Goal: Contribute content: Contribute content

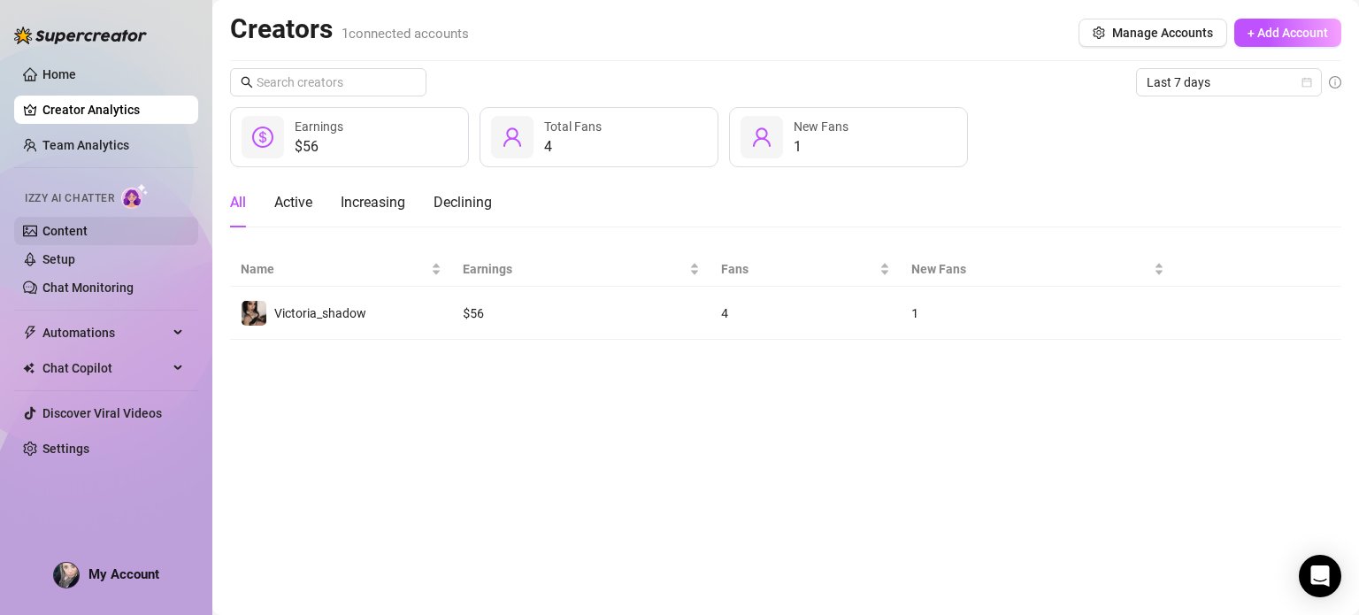
click at [88, 226] on link "Content" at bounding box center [64, 231] width 45 height 14
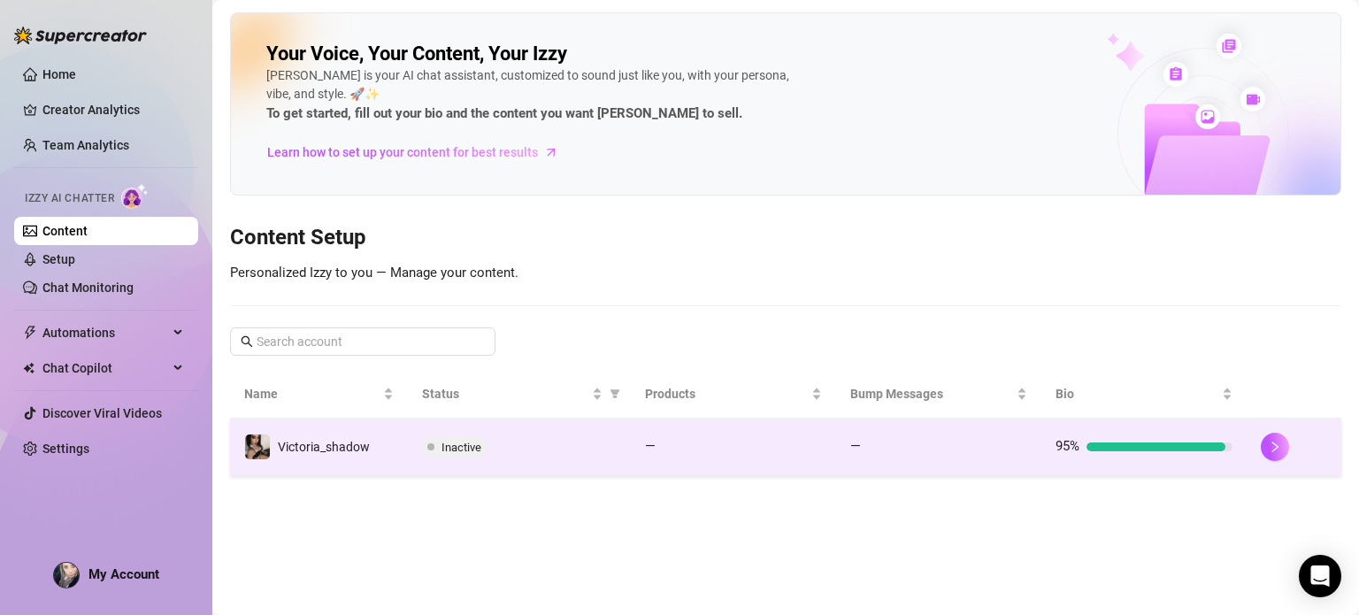
click at [377, 456] on td "Victoria_shadow" at bounding box center [319, 446] width 178 height 57
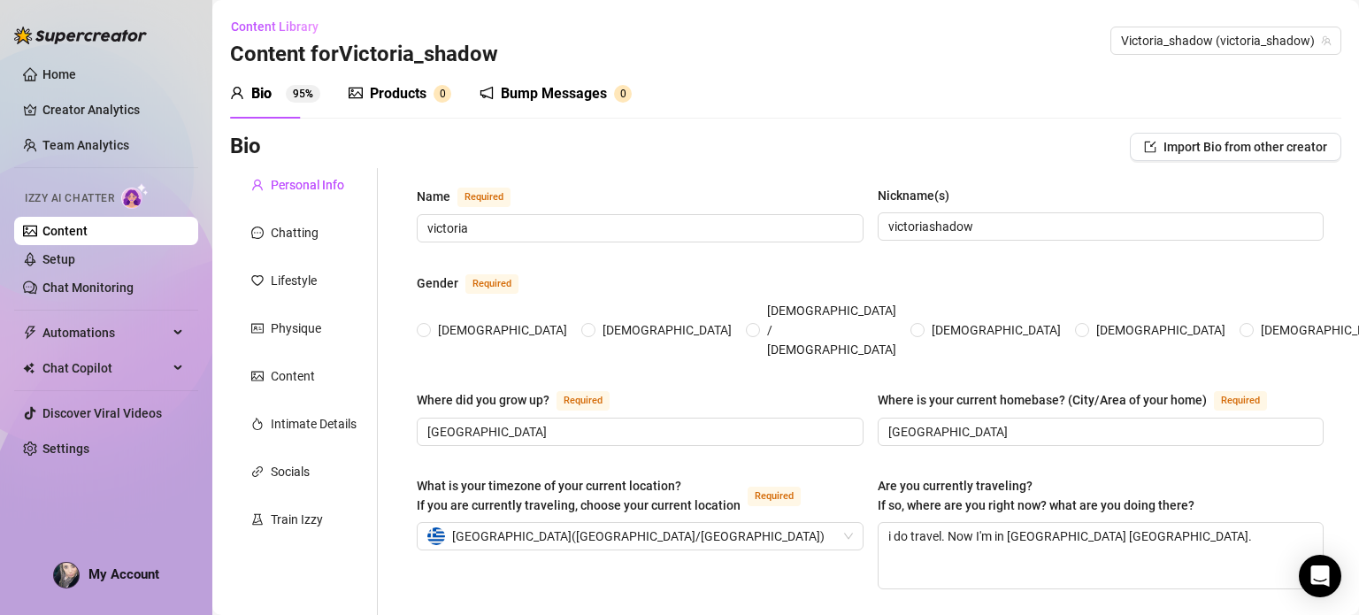
radio input "true"
type input "[DATE]"
click at [411, 85] on div "Products" at bounding box center [398, 93] width 57 height 21
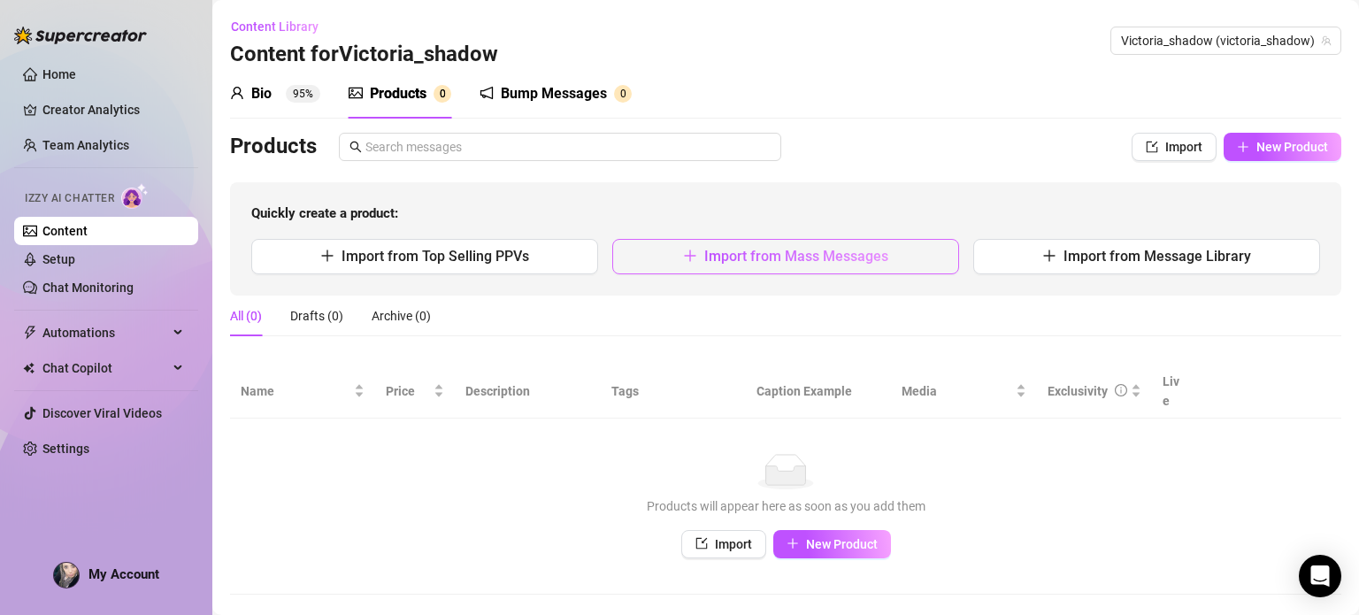
click at [849, 263] on span "Import from Mass Messages" at bounding box center [796, 256] width 184 height 17
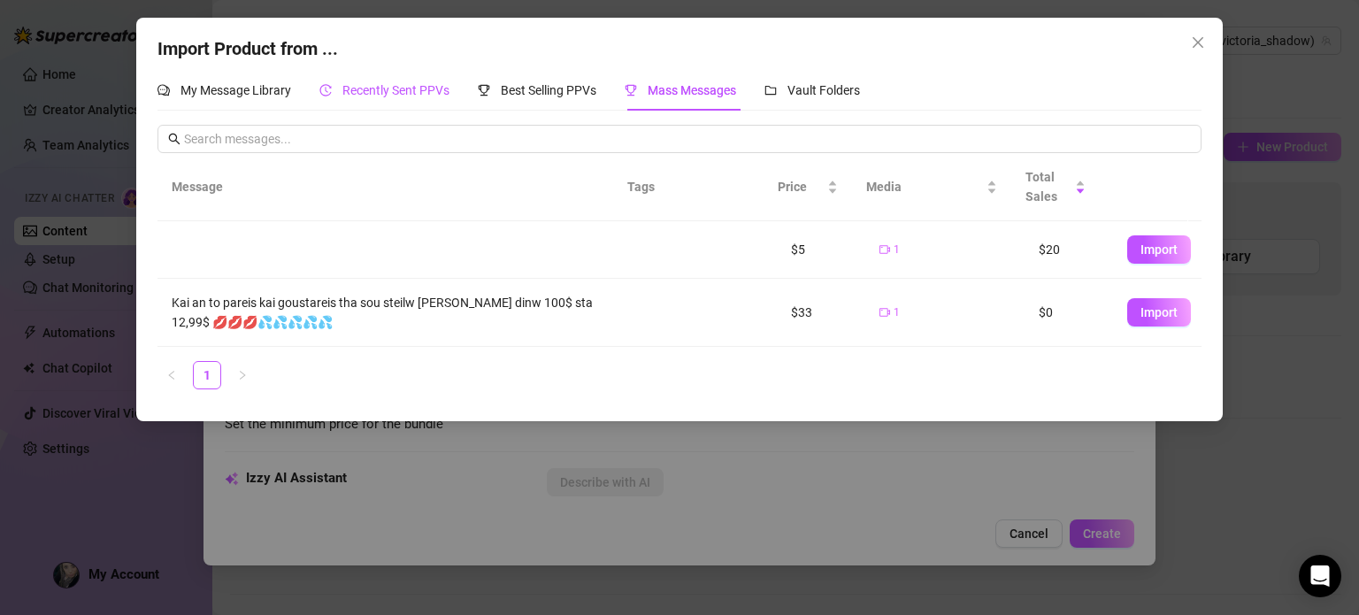
click at [400, 89] on span "Recently Sent PPVs" at bounding box center [395, 90] width 107 height 14
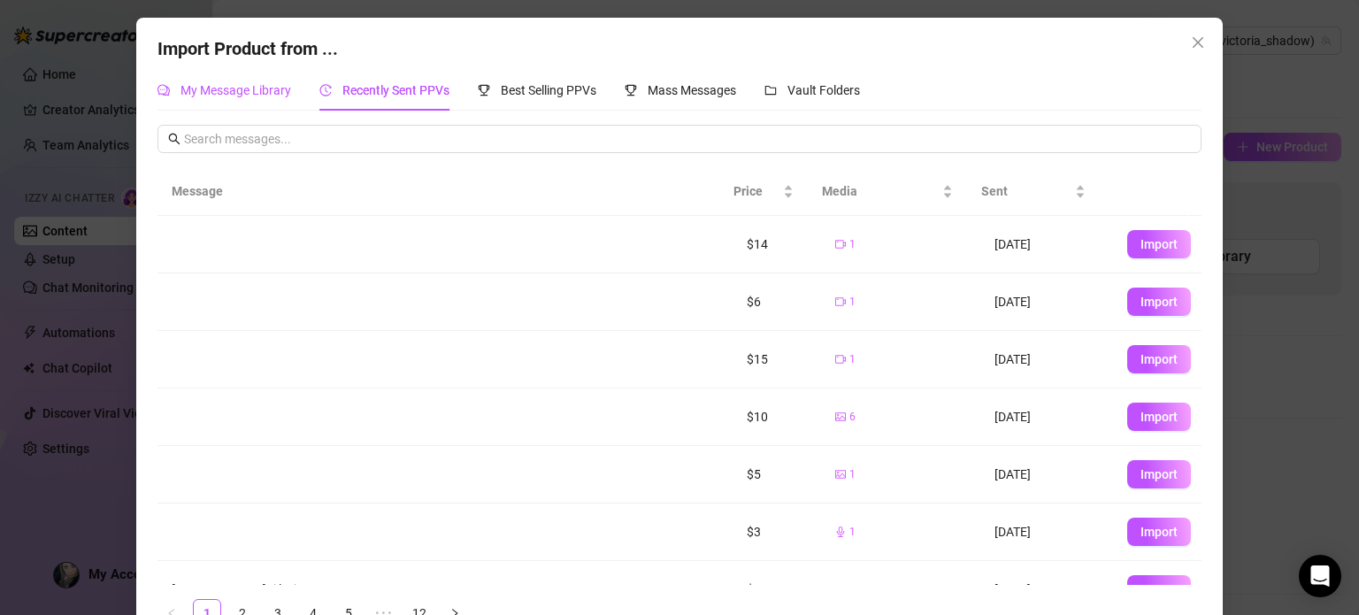
click at [234, 100] on div "My Message Library" at bounding box center [224, 89] width 134 height 19
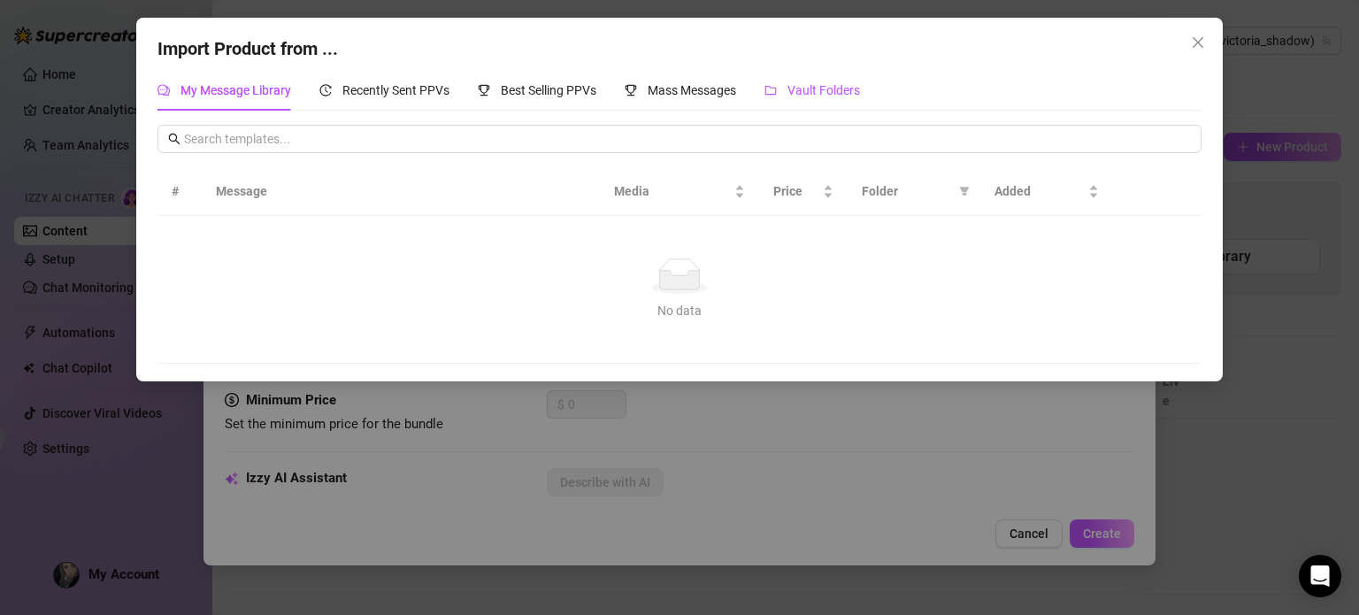
click at [777, 87] on icon "folder" at bounding box center [770, 90] width 12 height 12
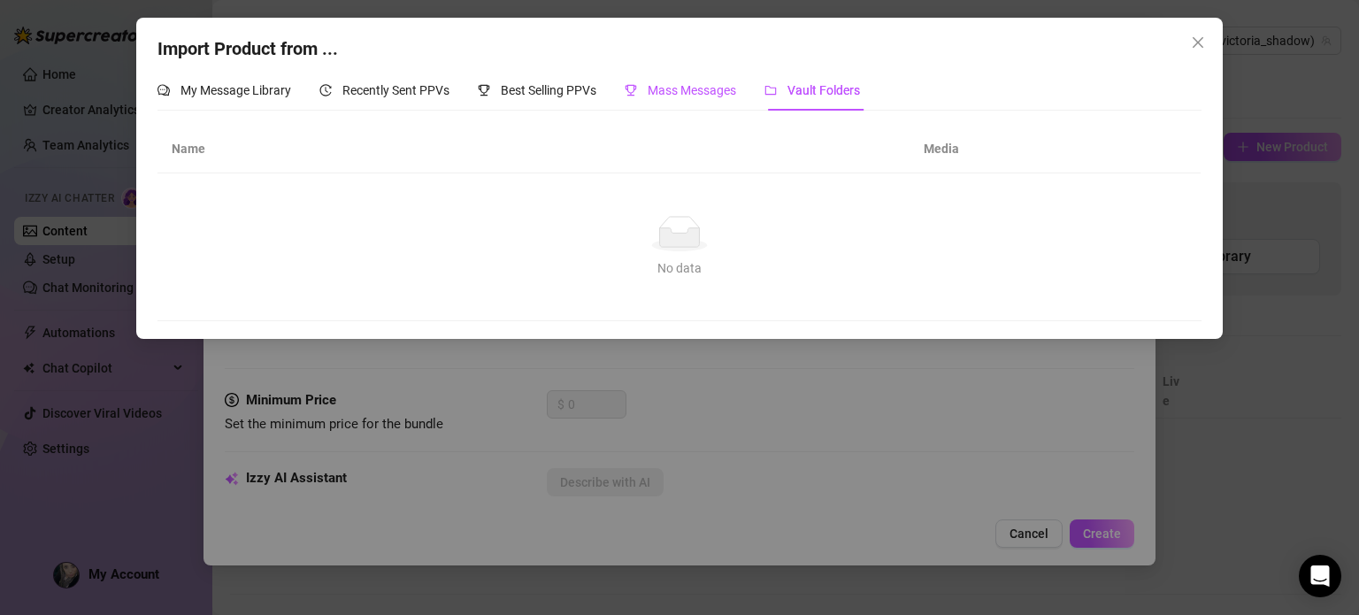
click at [643, 88] on div "Mass Messages" at bounding box center [680, 89] width 111 height 19
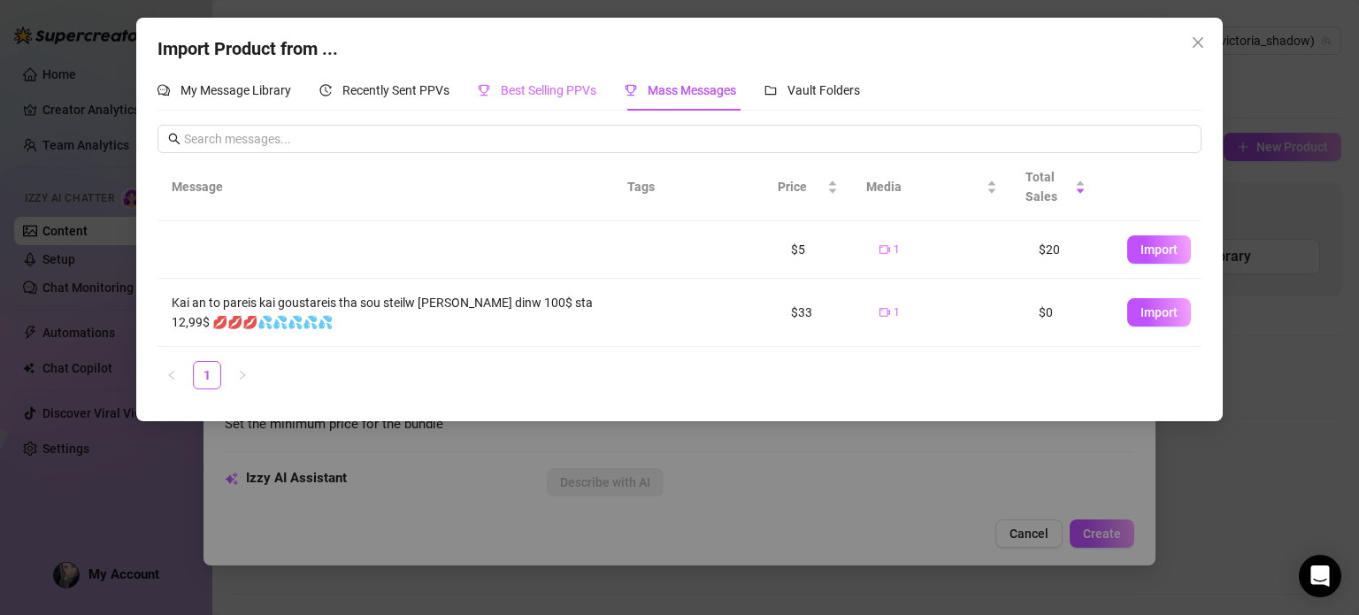
click at [490, 101] on div "Best Selling PPVs" at bounding box center [537, 90] width 119 height 41
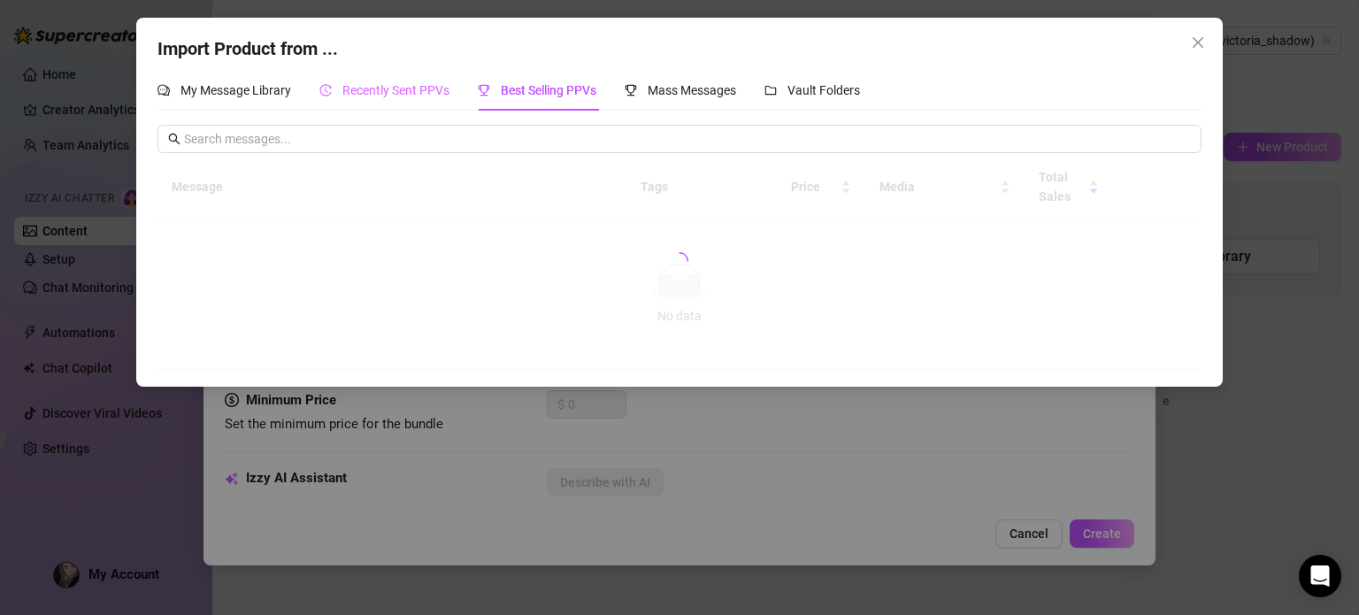
click at [405, 105] on div "Recently Sent PPVs" at bounding box center [384, 90] width 130 height 41
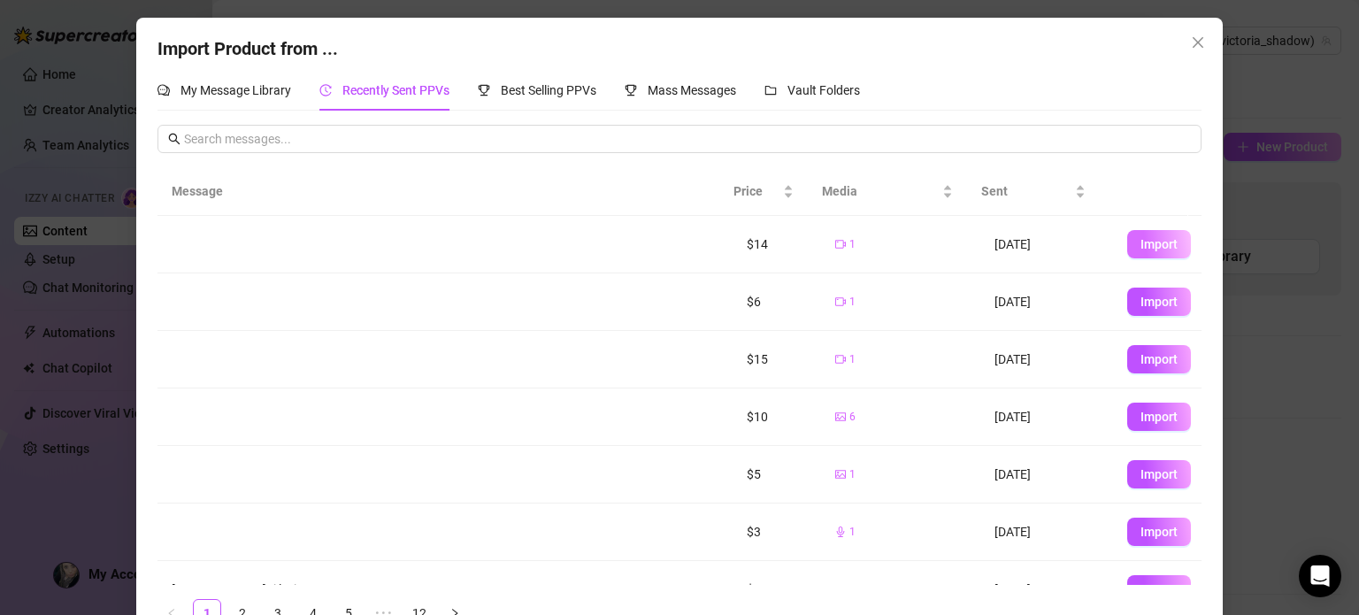
click at [1127, 242] on button "Import" at bounding box center [1159, 244] width 64 height 28
type textarea "Type your message here..."
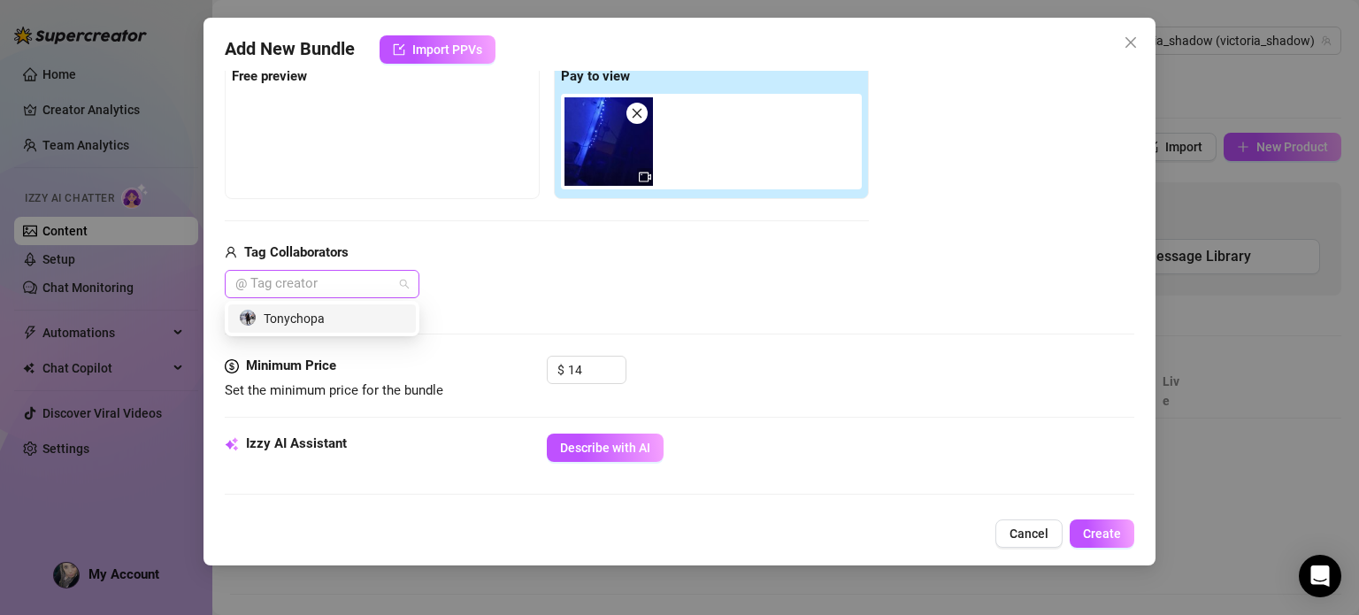
click at [345, 289] on div at bounding box center [312, 284] width 169 height 25
click at [333, 313] on div "Tonychopa" at bounding box center [322, 318] width 166 height 19
click at [333, 313] on div "Tonychopa" at bounding box center [316, 318] width 154 height 19
click at [333, 303] on div "465398485 Tonychopa" at bounding box center [322, 318] width 195 height 35
drag, startPoint x: 355, startPoint y: 270, endPoint x: 349, endPoint y: 281, distance: 13.1
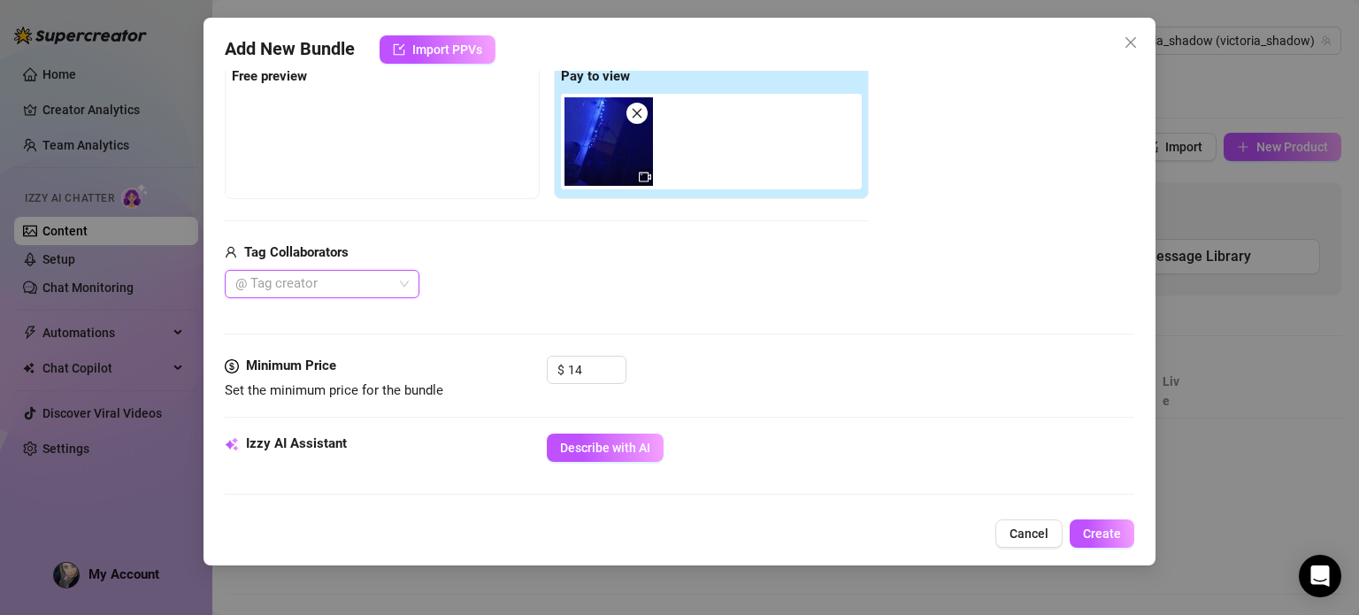
click at [349, 281] on div "@ Tag creator" at bounding box center [322, 284] width 195 height 28
type input "v"
click at [349, 281] on div at bounding box center [312, 284] width 169 height 25
click at [485, 321] on div "Media Add Media from Vault Free preview Pay to view Tag Collaborators @ Tag cre…" at bounding box center [679, 168] width 908 height 373
click at [598, 366] on input "14" at bounding box center [596, 369] width 57 height 27
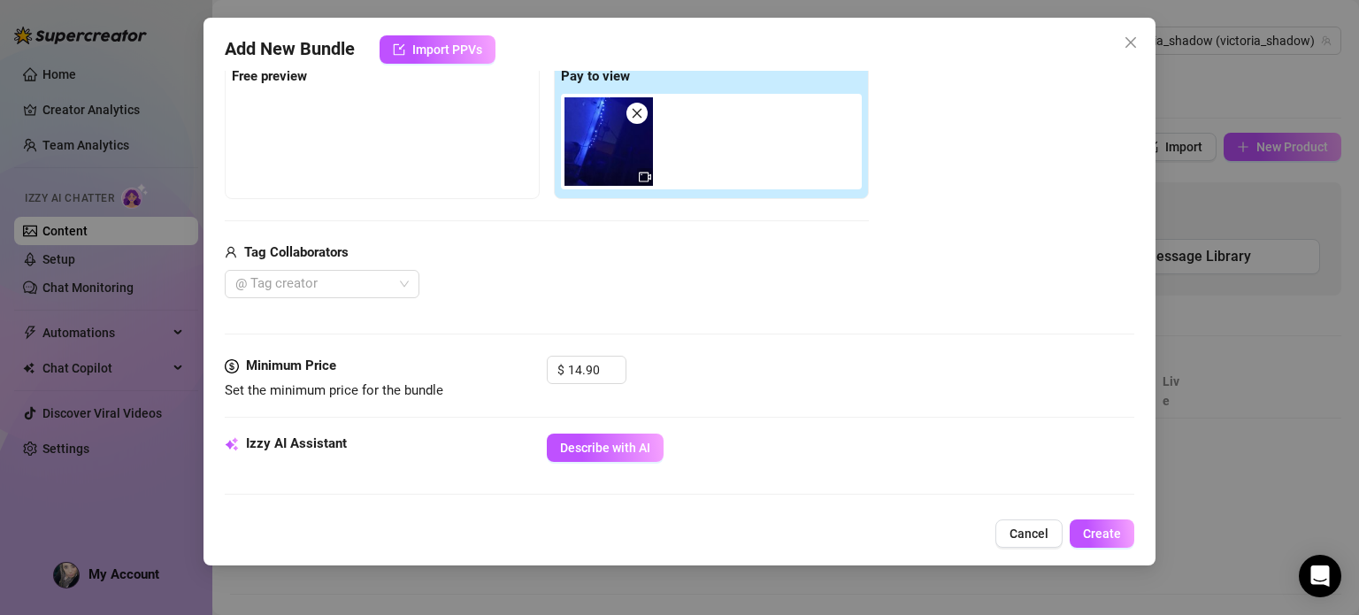
type input "14.9"
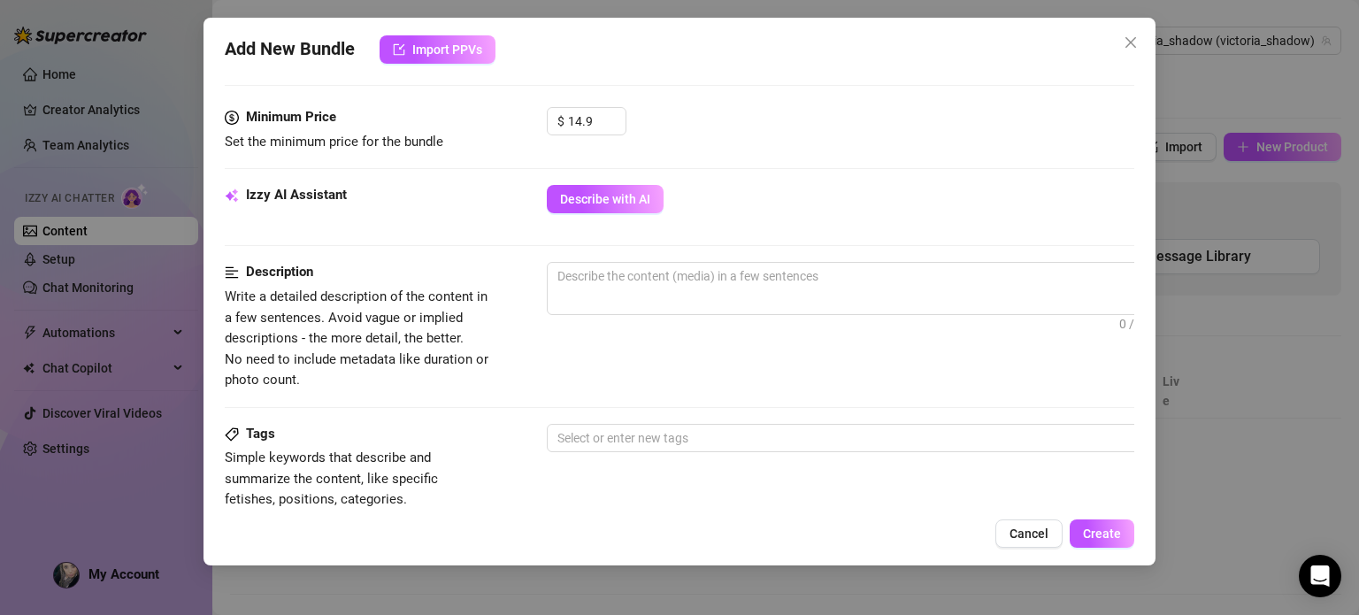
scroll to position [552, 0]
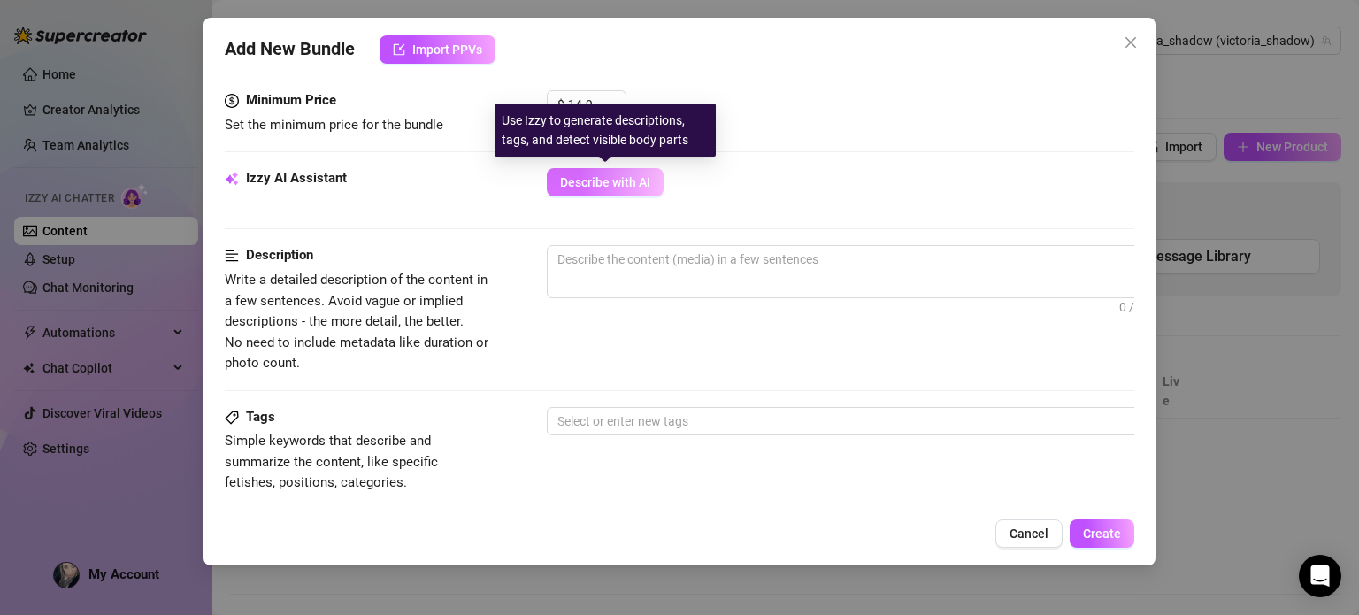
click at [586, 194] on button "Describe with AI" at bounding box center [605, 182] width 117 height 28
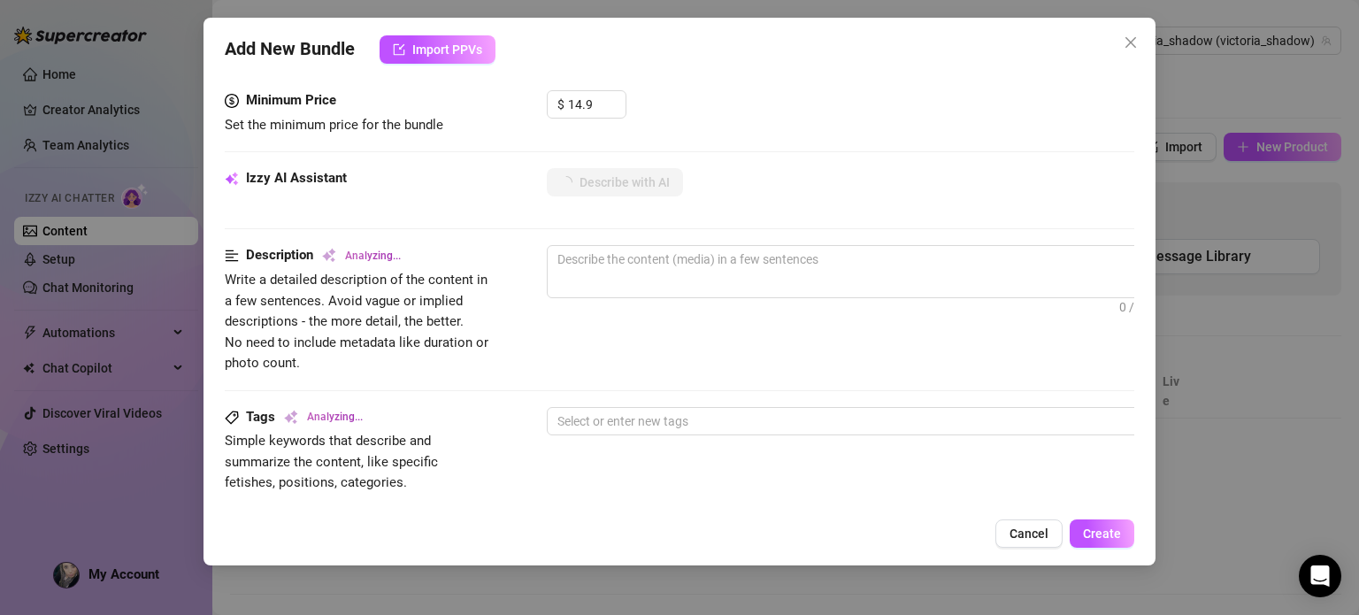
type textarea "Victoria"
type textarea "Victoria is"
type textarea "Victoria is fully"
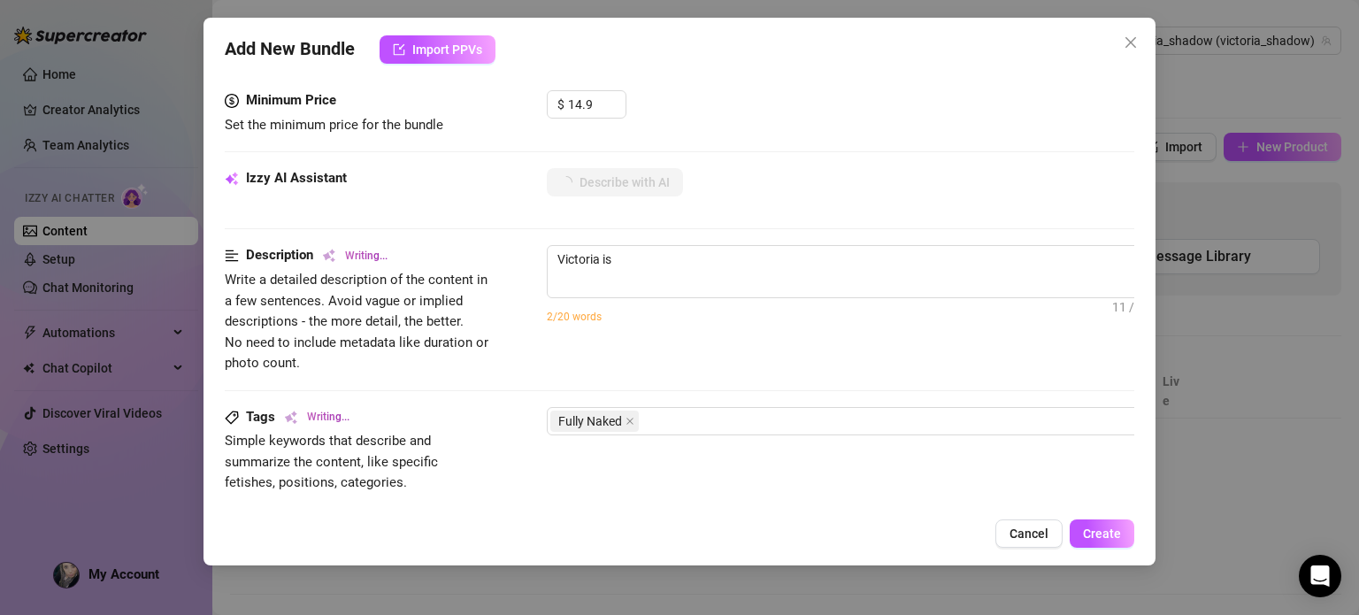
type textarea "Victoria is fully"
type textarea "Victoria is fully naked"
type textarea "Victoria is fully naked in"
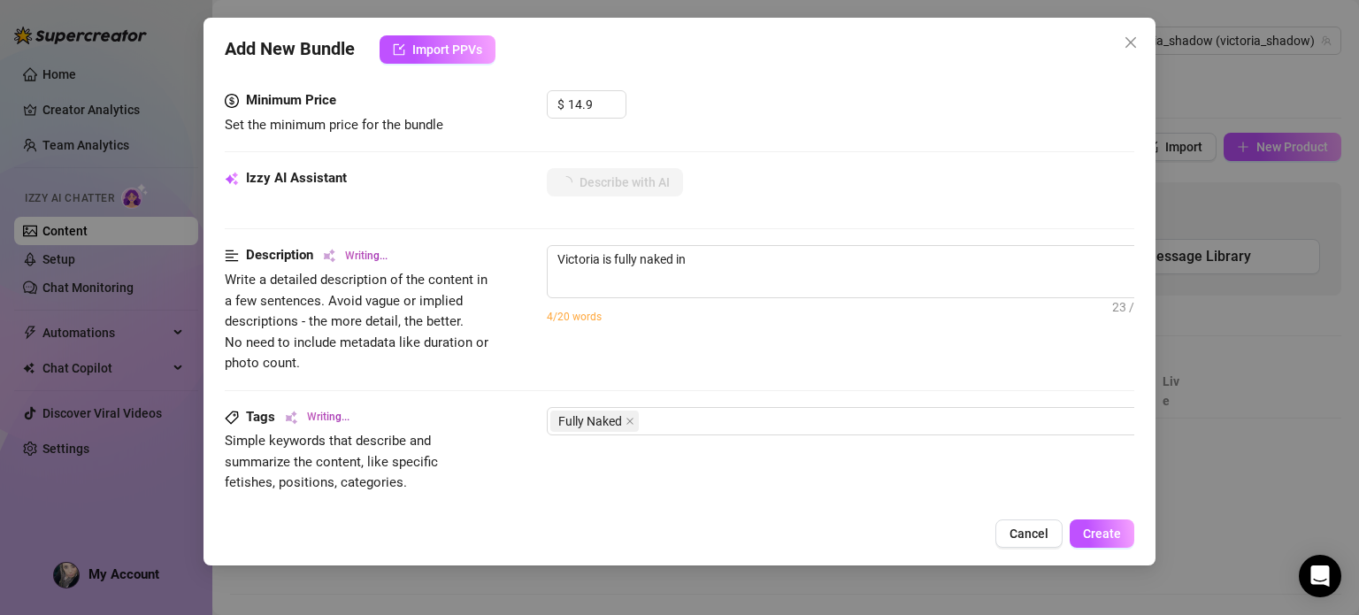
type textarea "Victoria is fully naked in a"
type textarea "Victoria is fully naked in a dimly"
type textarea "Victoria is fully naked in a dimly lit,"
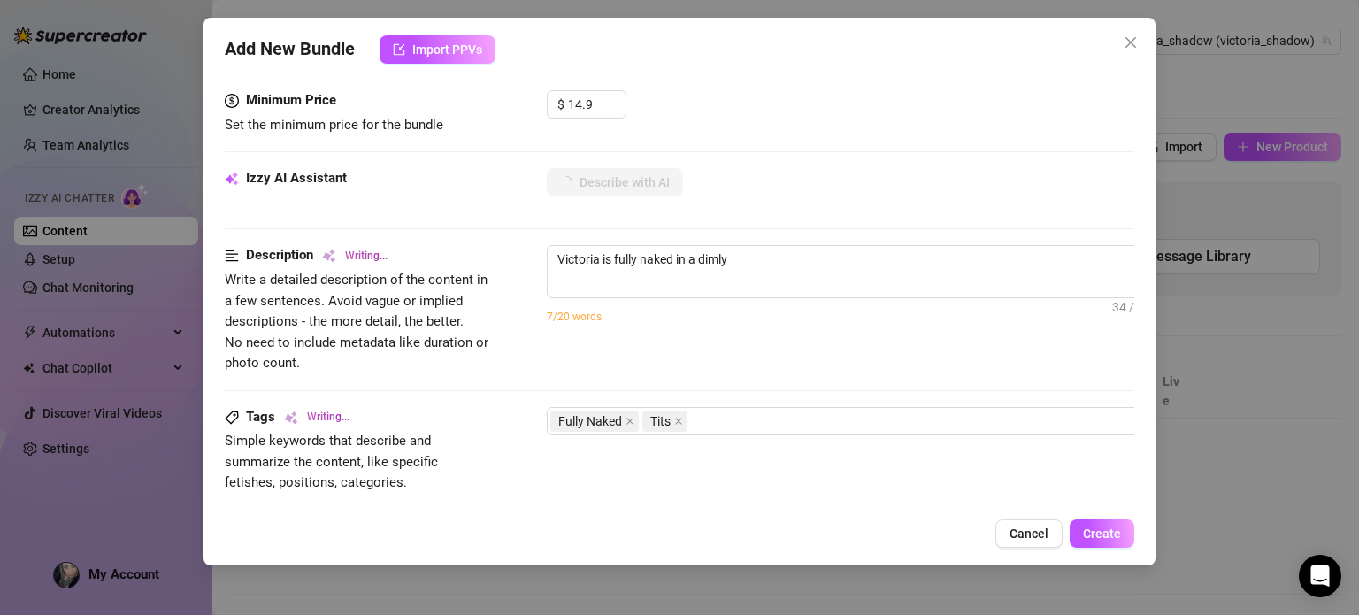
type textarea "Victoria is fully naked in a dimly lit,"
type textarea "Victoria is fully naked in a dimly lit, blue-lit"
type textarea "Victoria is fully naked in a dimly lit, blue-lit bedroom,"
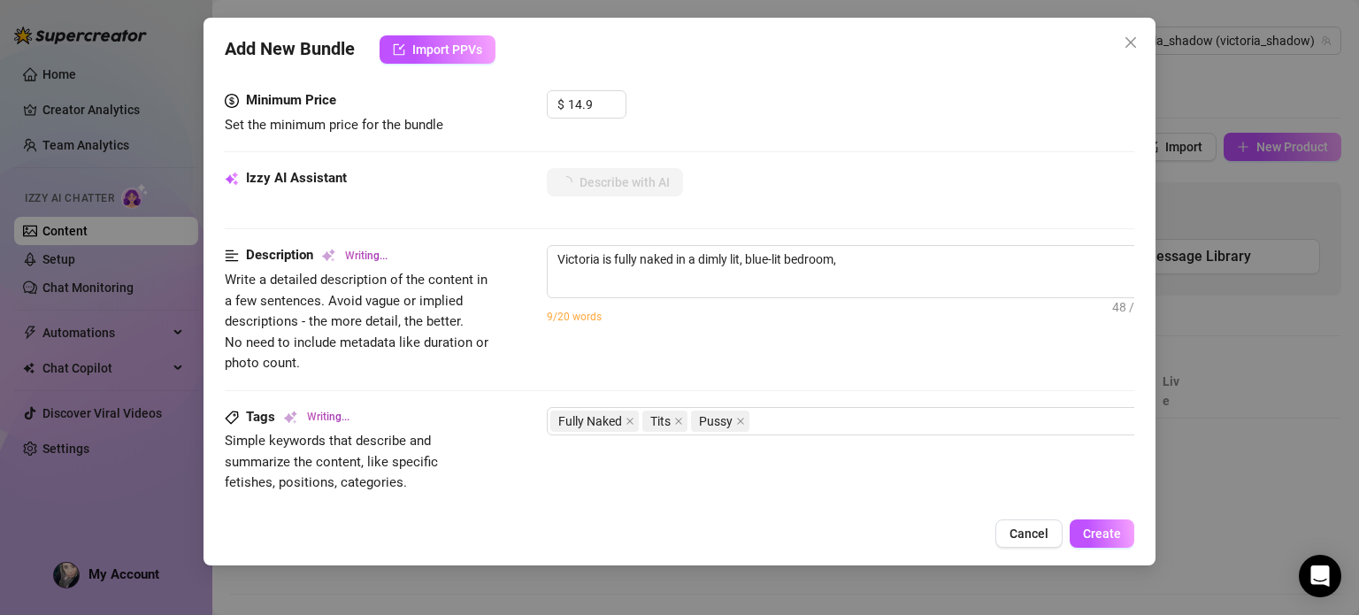
type textarea "Victoria is fully naked in a dimly lit, blue-lit bedroom, showing"
type textarea "Victoria is fully naked in a dimly lit, blue-lit bedroom, showing off"
type textarea "Victoria is fully naked in a dimly lit, blue-lit bedroom, showing off her"
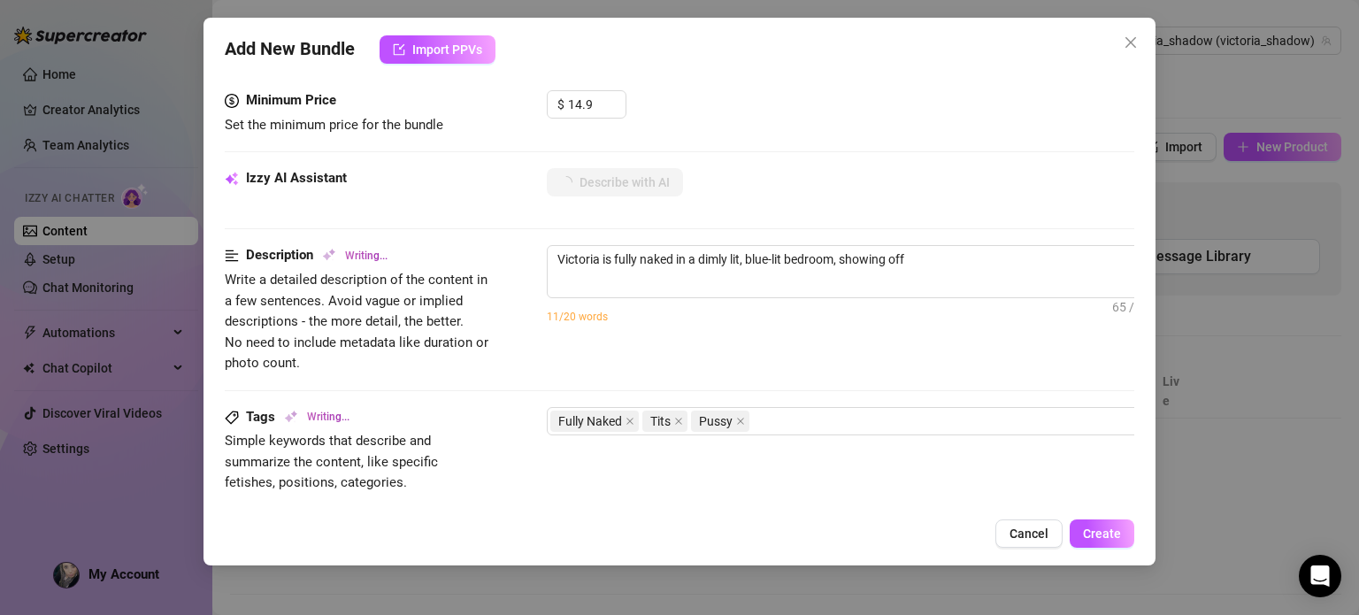
type textarea "Victoria is fully naked in a dimly lit, blue-lit bedroom, showing off her"
type textarea "Victoria is fully naked in a dimly lit, blue-lit bedroom, showing off her curves"
type textarea "Victoria is fully naked in a dimly lit, blue-lit bedroom, showing off her curve…"
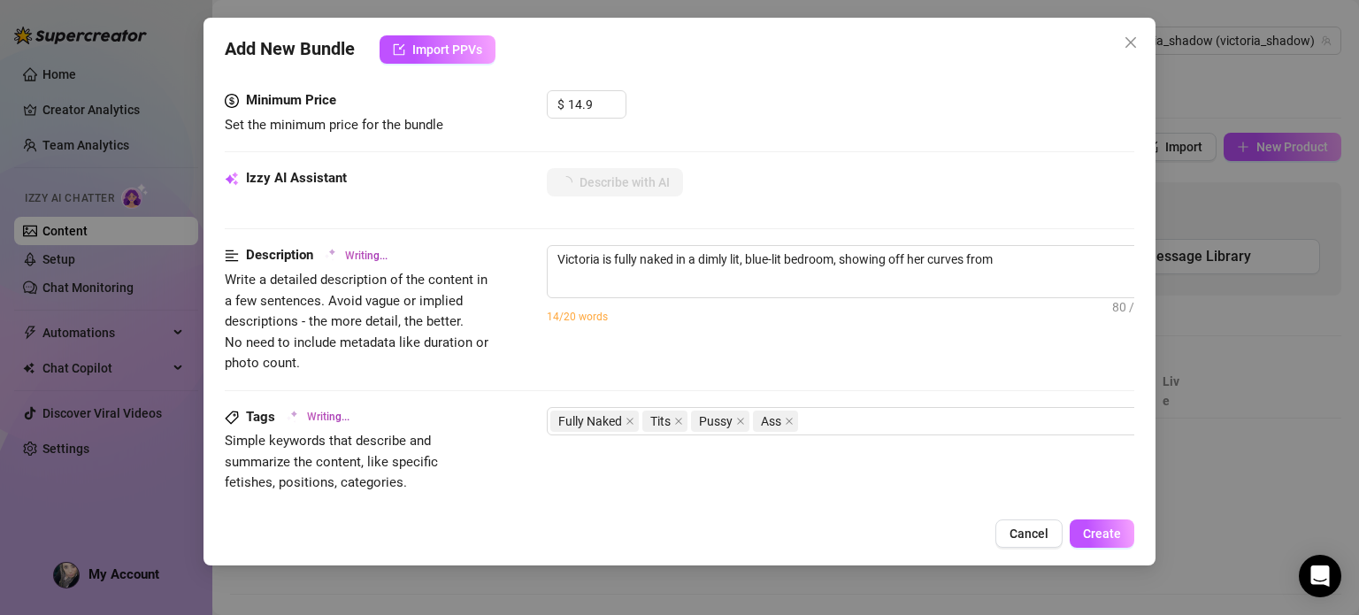
type textarea "Victoria is fully naked in a dimly lit, blue-lit bedroom, showing off her curve…"
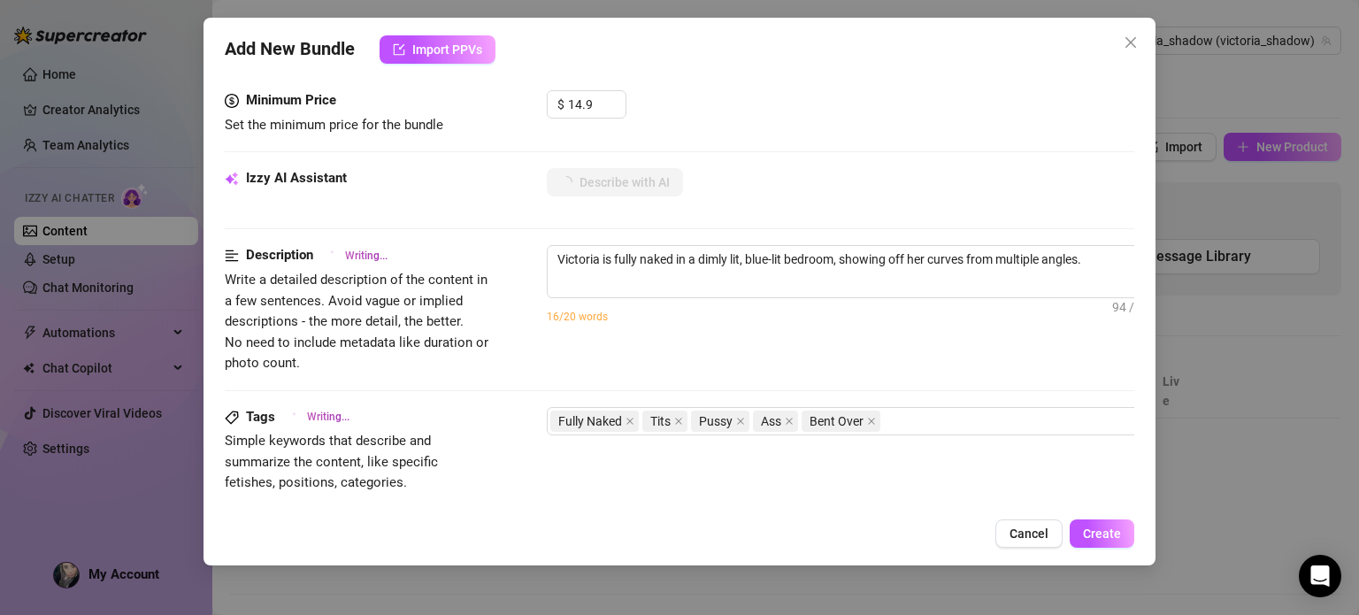
type textarea "Victoria is fully naked in a dimly lit, blue-lit bedroom, showing off her curve…"
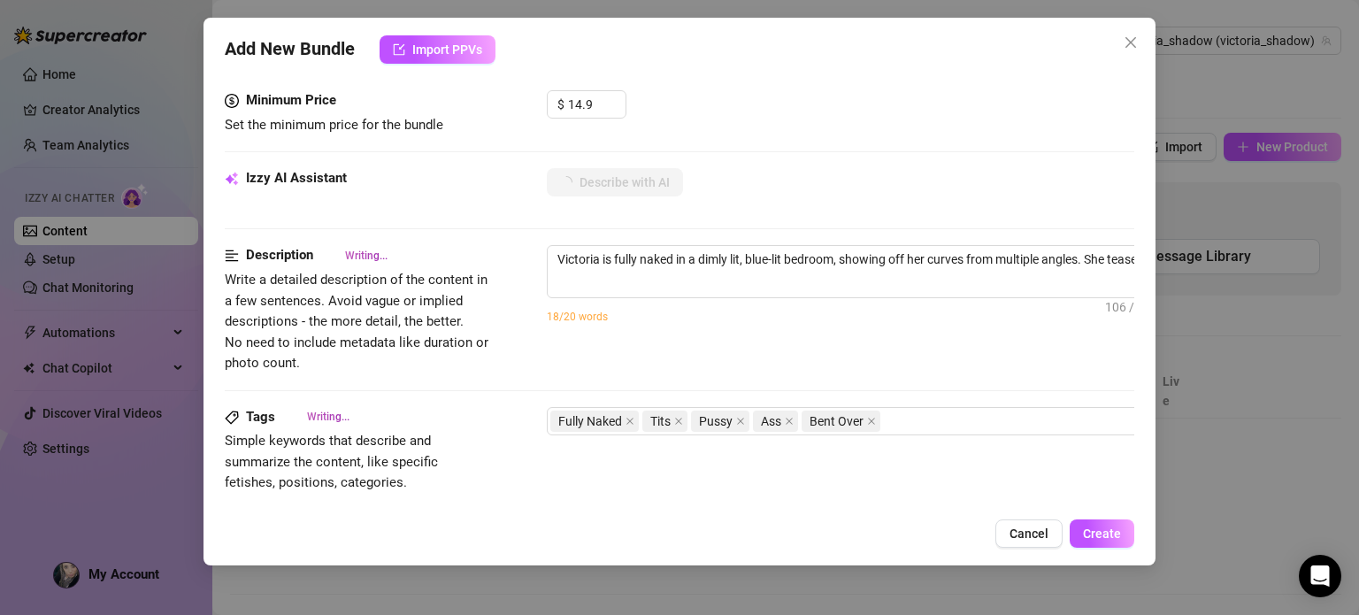
type textarea "Victoria is fully naked in a dimly lit, blue-lit bedroom, showing off her curve…"
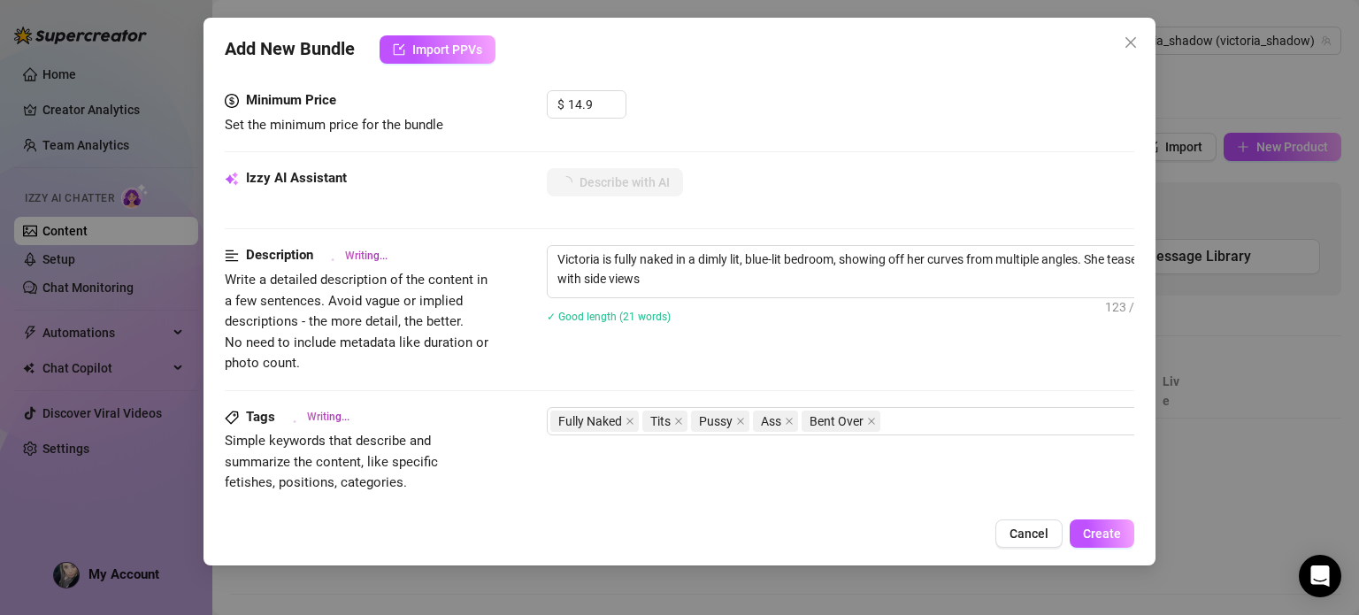
type textarea "Victoria is fully naked in a dimly lit, blue-lit bedroom, showing off her curve…"
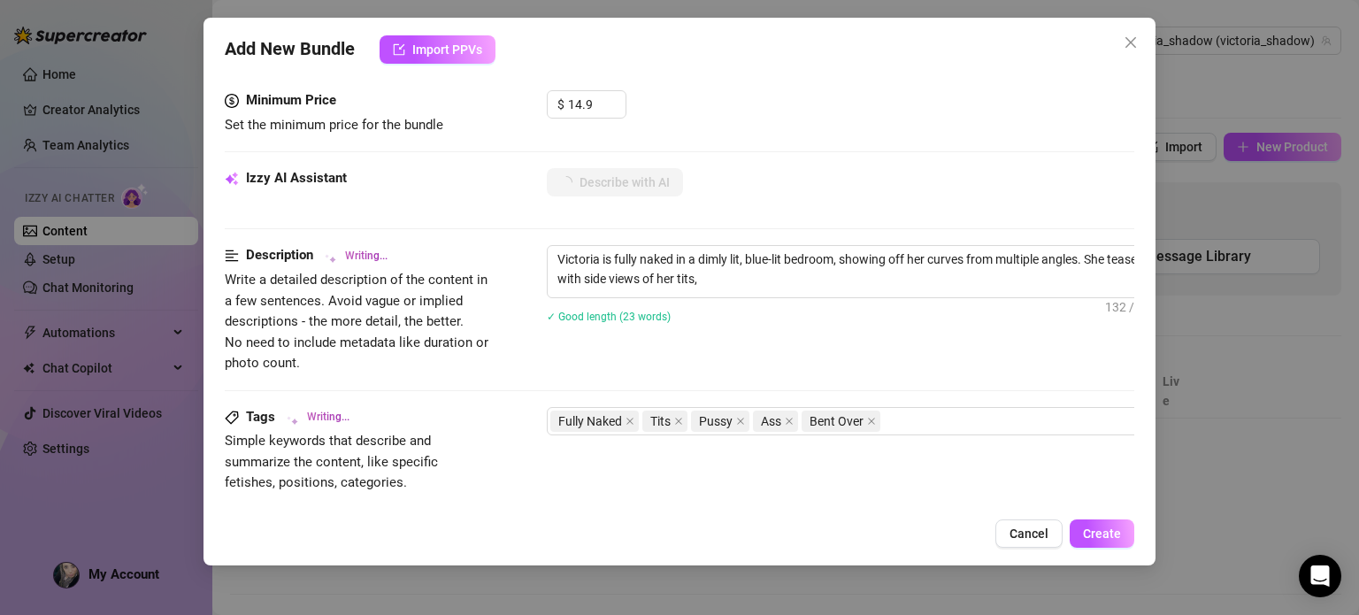
type textarea "Victoria is fully naked in a dimly lit, blue-lit bedroom, showing off her curve…"
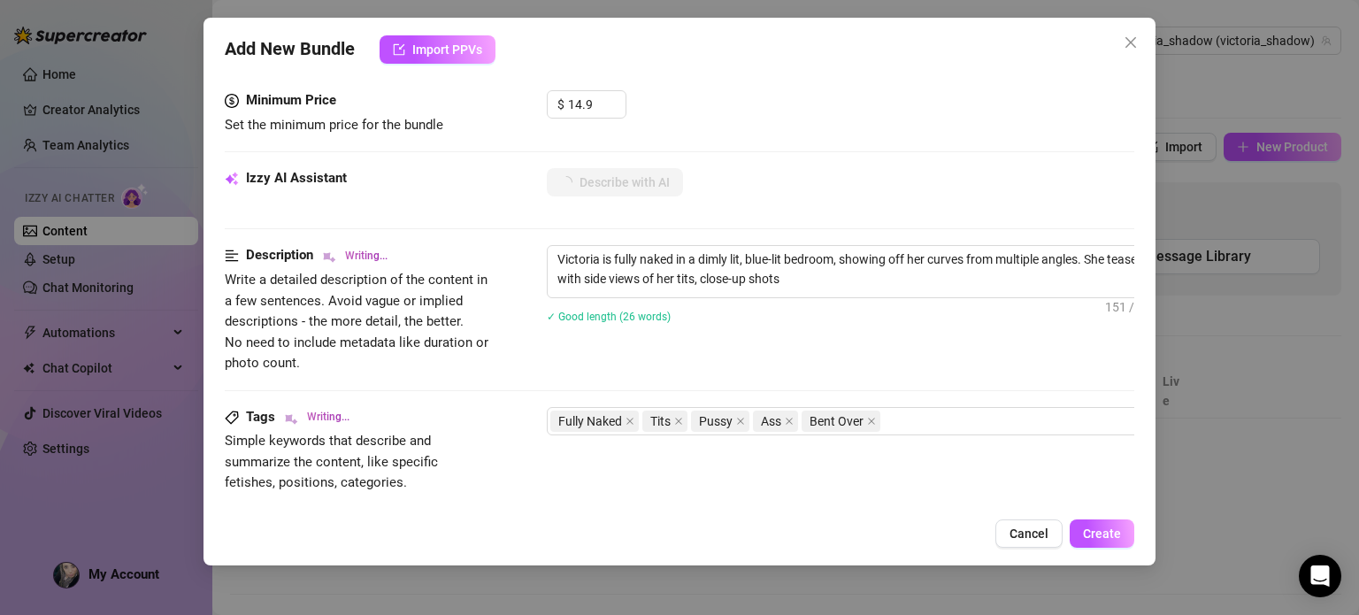
type textarea "Victoria is fully naked in a dimly lit, blue-lit bedroom, showing off her curve…"
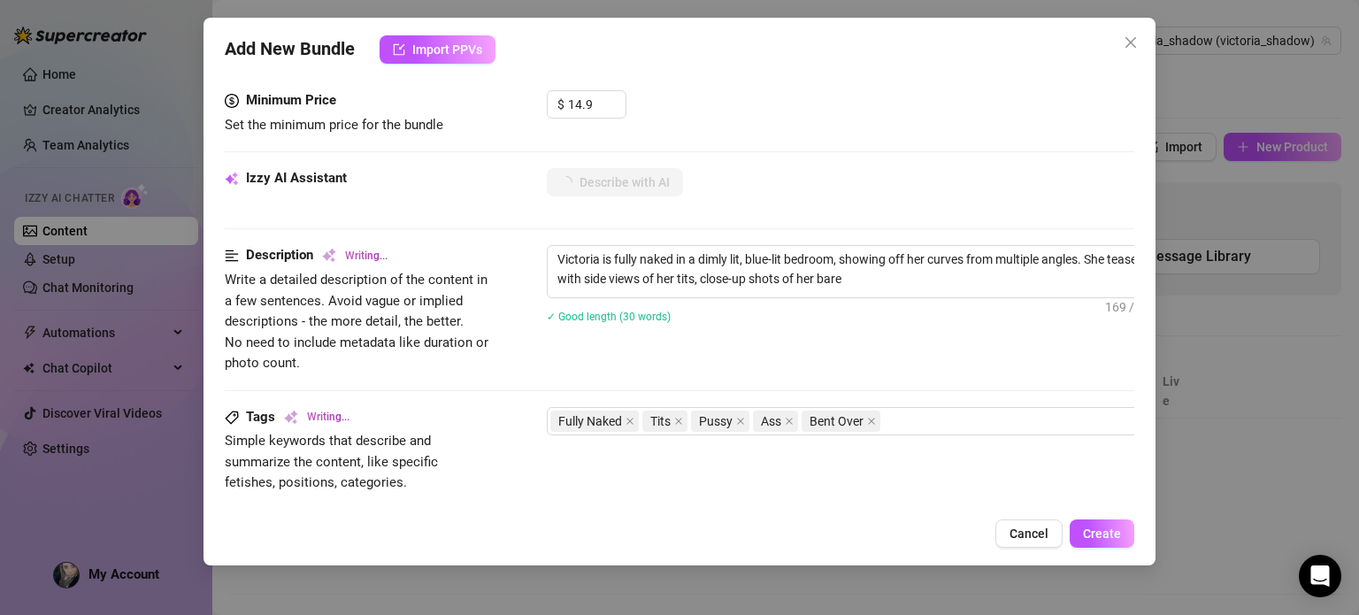
type textarea "Victoria is fully naked in a dimly lit, blue-lit bedroom, showing off her curve…"
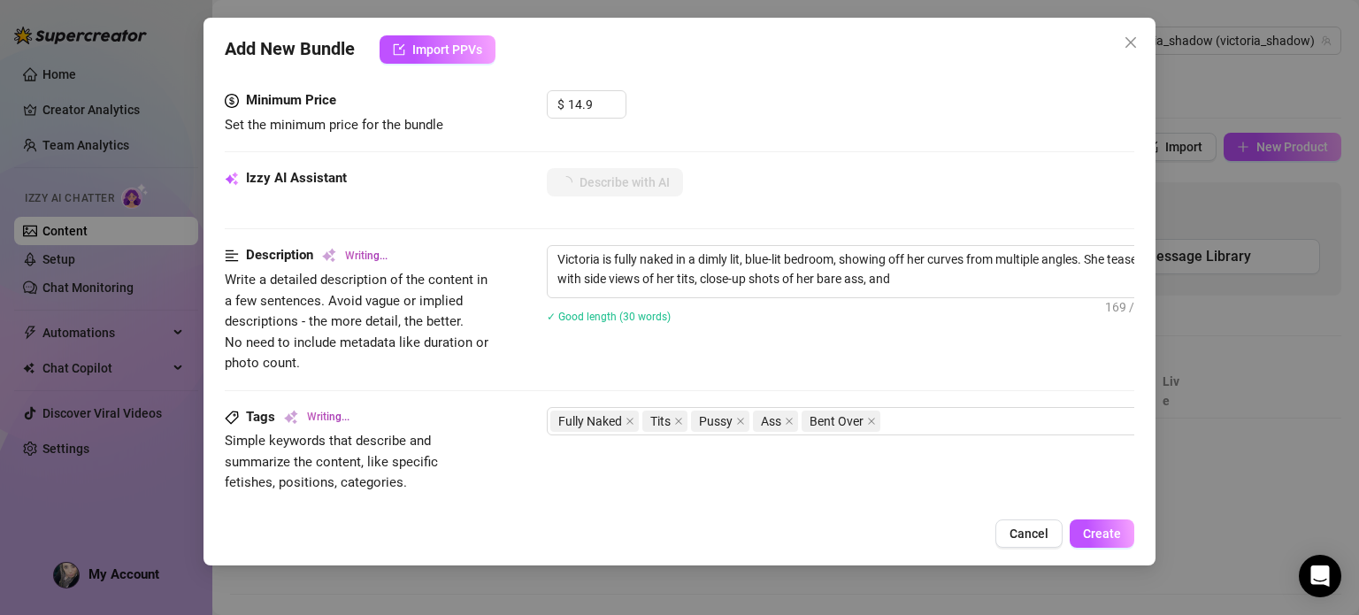
type textarea "Victoria is fully naked in a dimly lit, blue-lit bedroom, showing off her curve…"
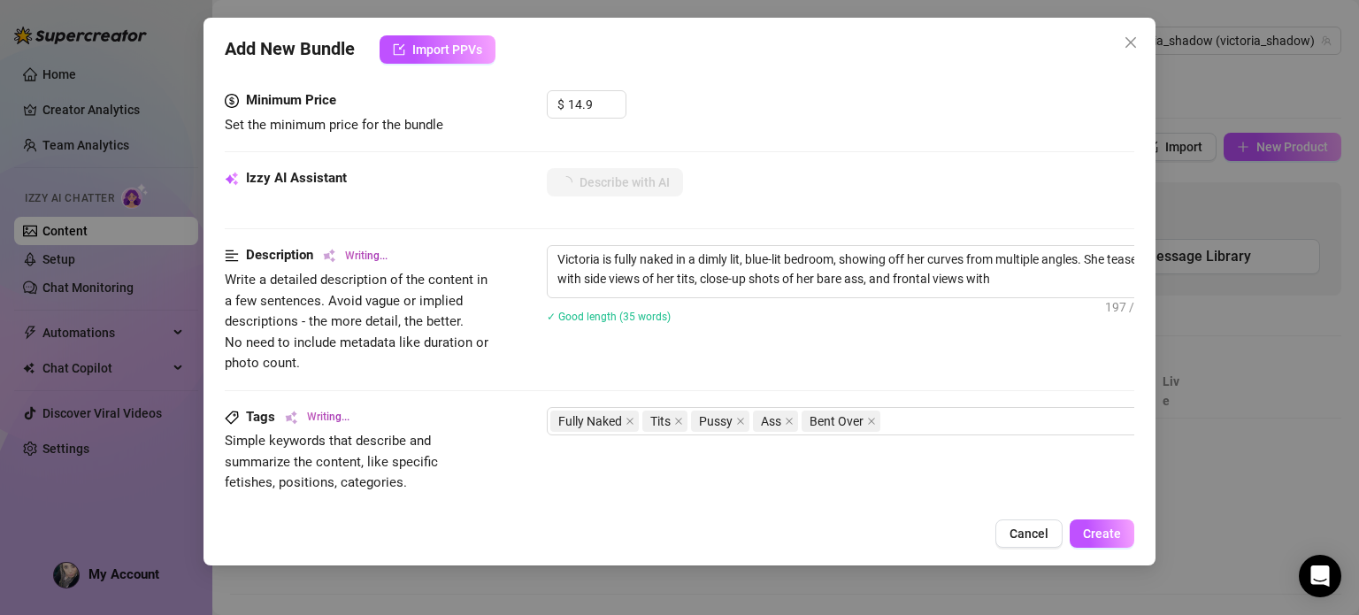
type textarea "Victoria is fully naked in a dimly lit, blue-lit bedroom, showing off her curve…"
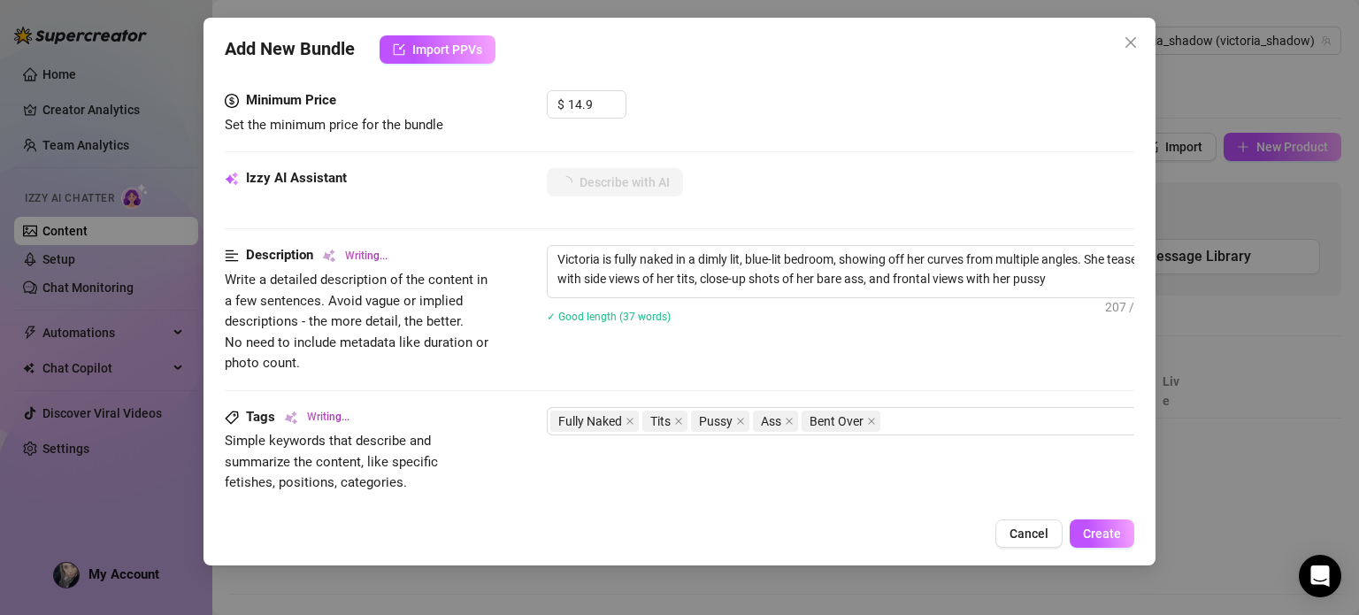
type textarea "Victoria is fully naked in a dimly lit, blue-lit bedroom, showing off her curve…"
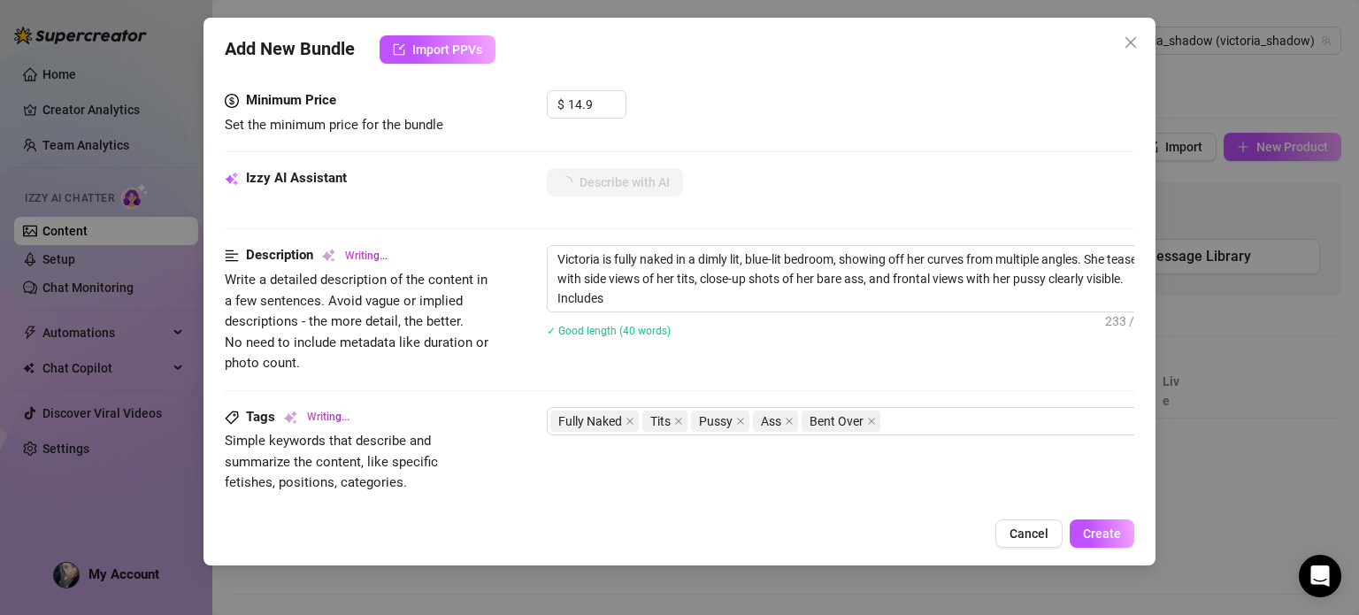
type textarea "Victoria is fully naked in a dimly lit, blue-lit bedroom, showing off her curve…"
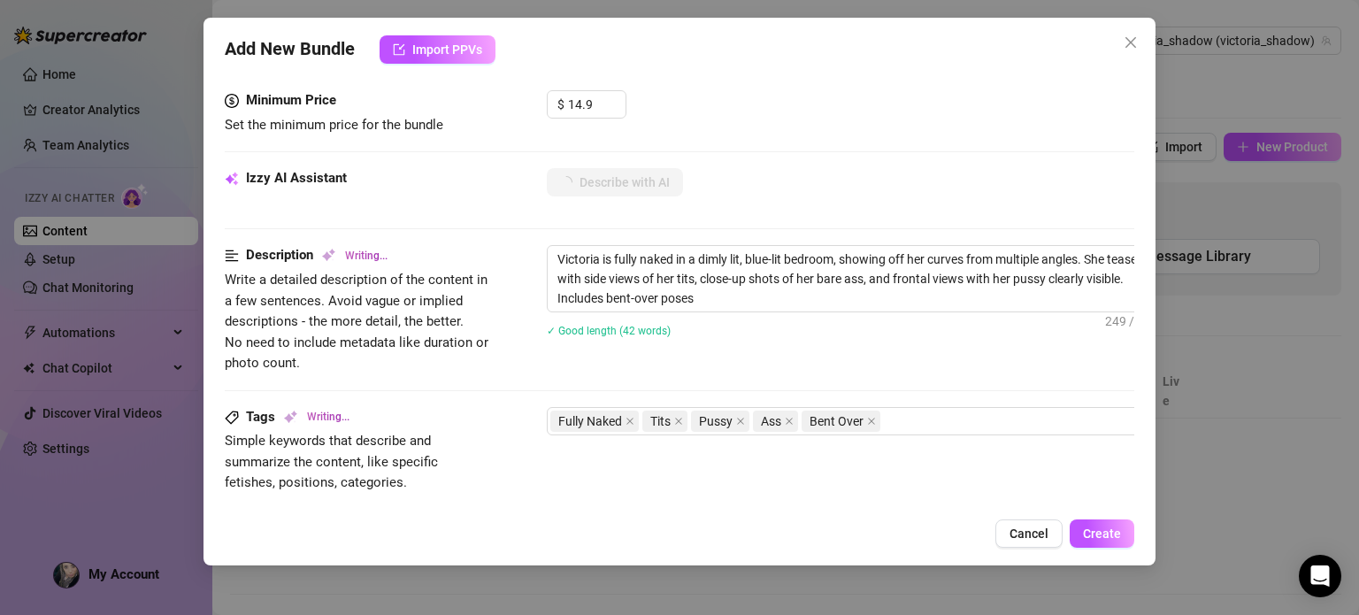
type textarea "Victoria is fully naked in a dimly lit, blue-lit bedroom, showing off her curve…"
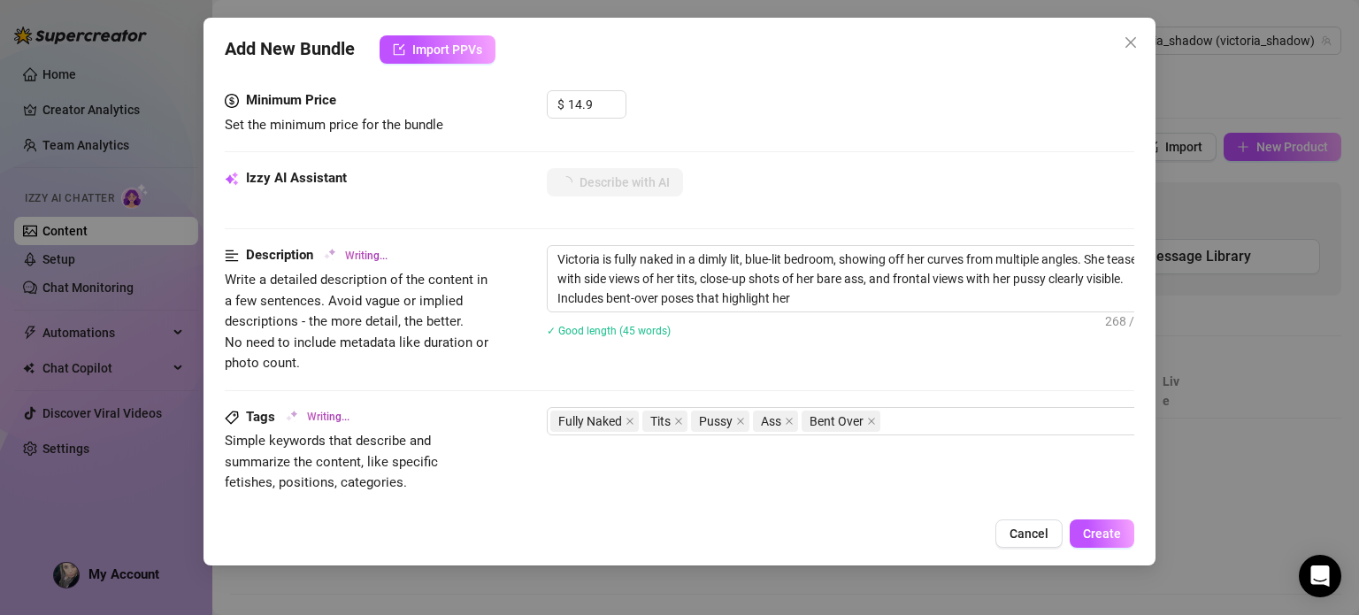
type textarea "Victoria is fully naked in a dimly lit, blue-lit bedroom, showing off her curve…"
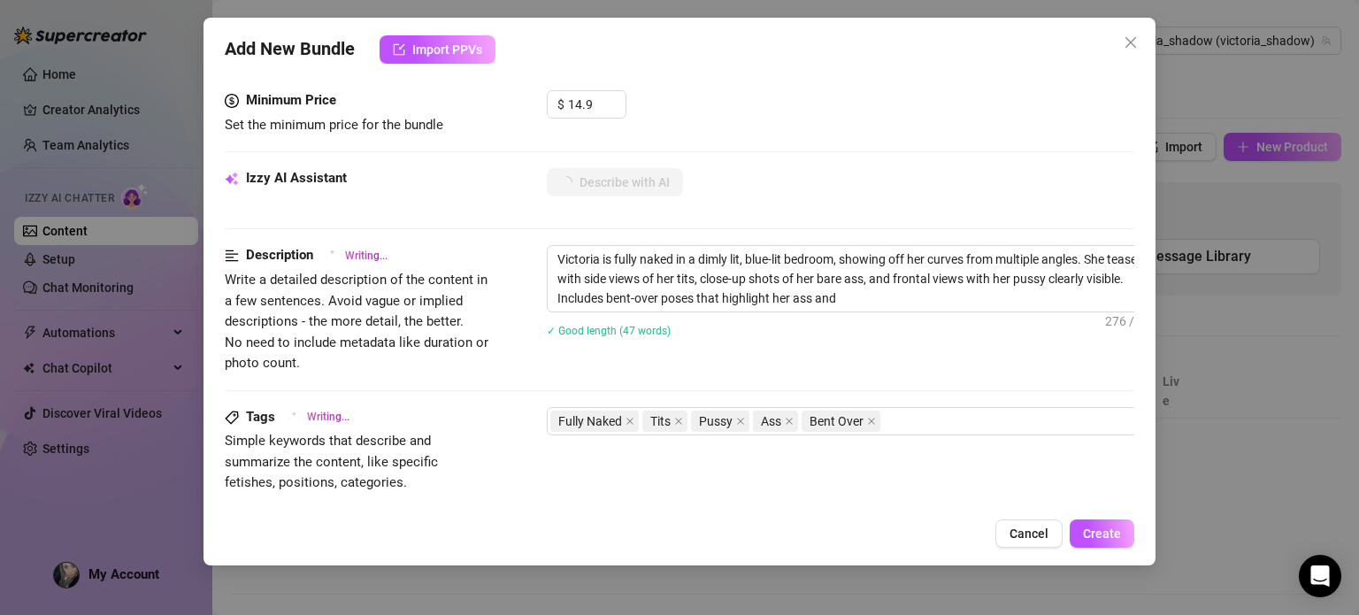
type textarea "Victoria is fully naked in a dimly lit, blue-lit bedroom, showing off her curve…"
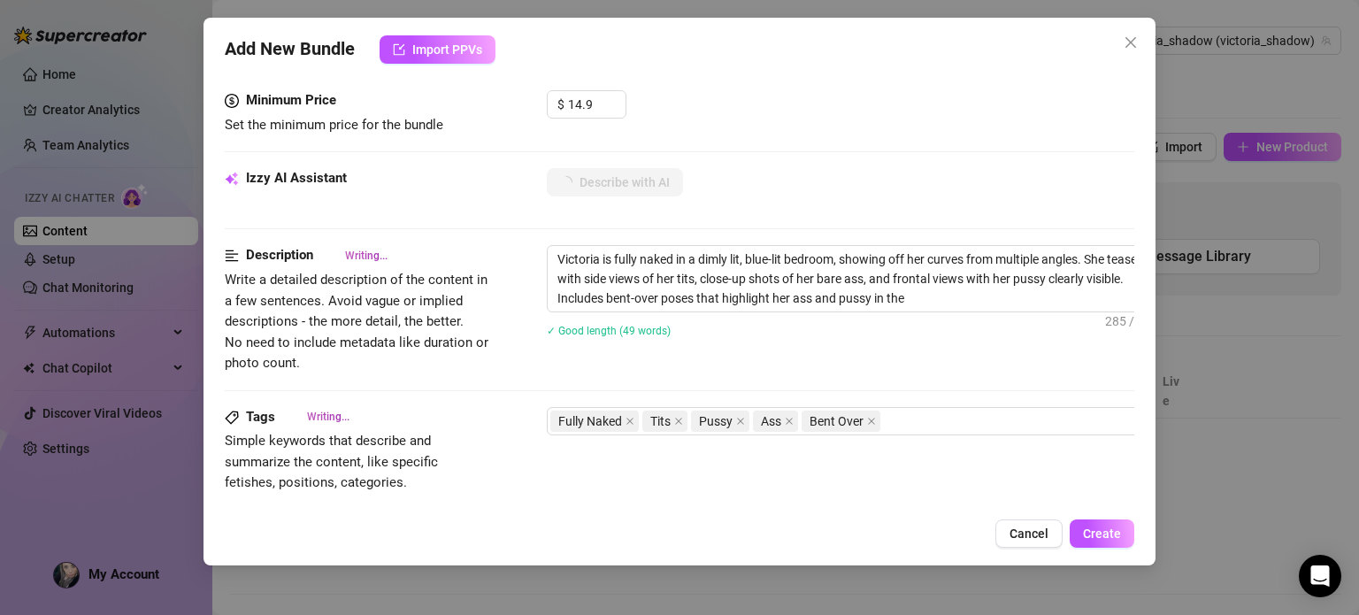
type textarea "Victoria is fully naked in a dimly lit, blue-lit bedroom, showing off her curve…"
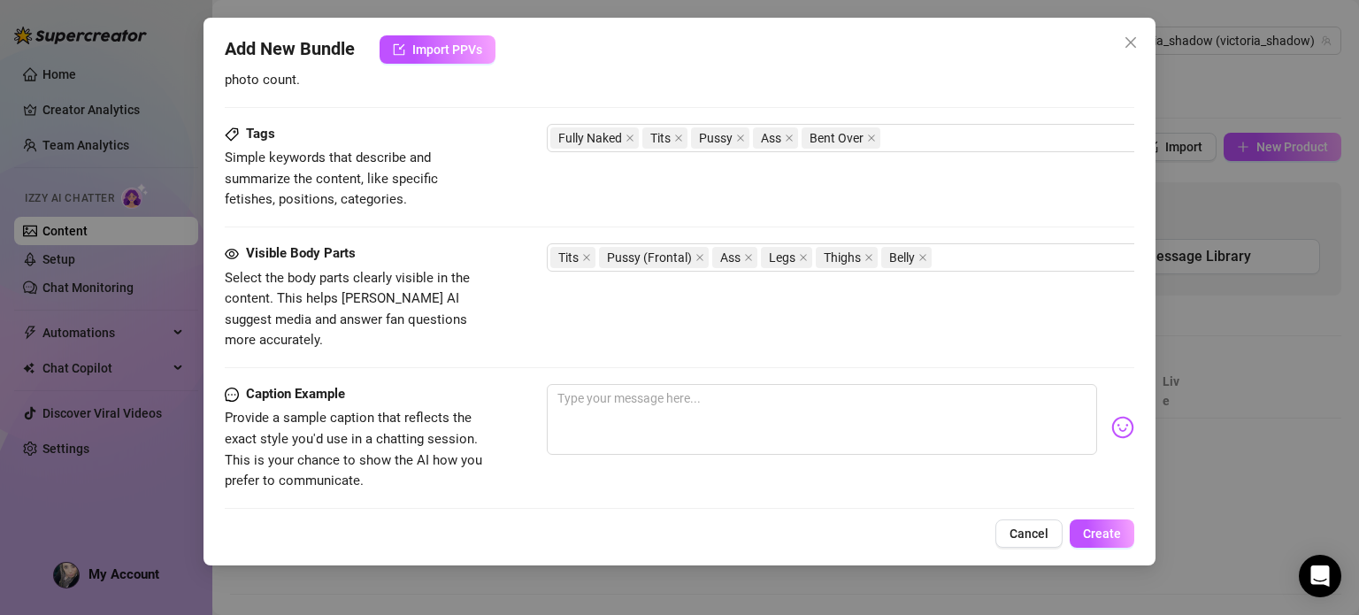
scroll to position [836, 0]
drag, startPoint x: 1107, startPoint y: 366, endPoint x: 1134, endPoint y: 411, distance: 52.3
click at [1134, 411] on div "Add New Bundle Import PPVs Account Victoria_shadow (@victoria_shadow) Name Name…" at bounding box center [678, 292] width 951 height 548
click at [1105, 353] on div "Visible Body Parts Select the body parts clearly visible in the content. This h…" at bounding box center [679, 312] width 908 height 141
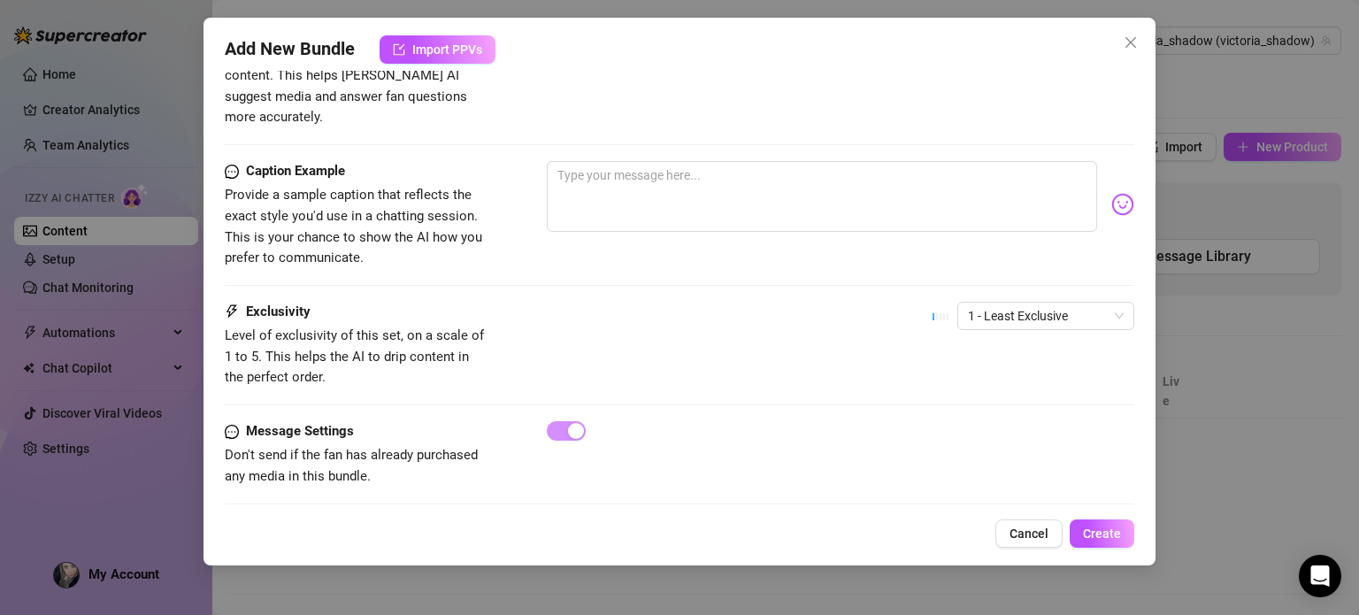
scroll to position [1058, 28]
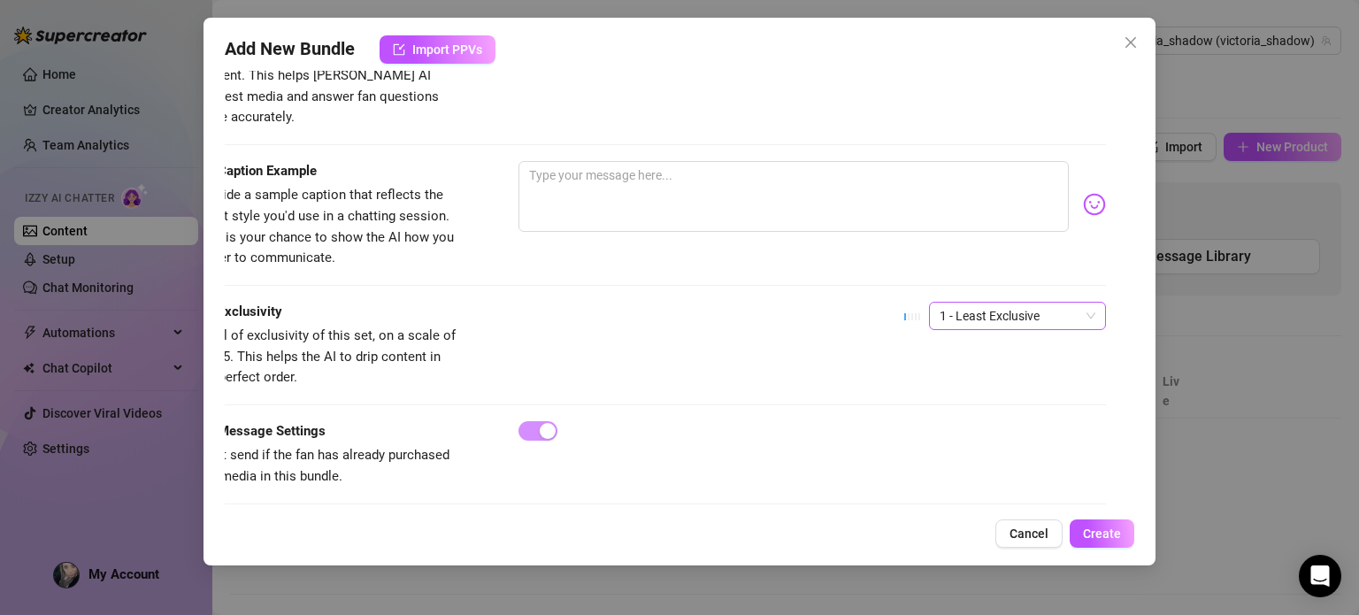
click at [964, 303] on span "1 - Least Exclusive" at bounding box center [1017, 316] width 156 height 27
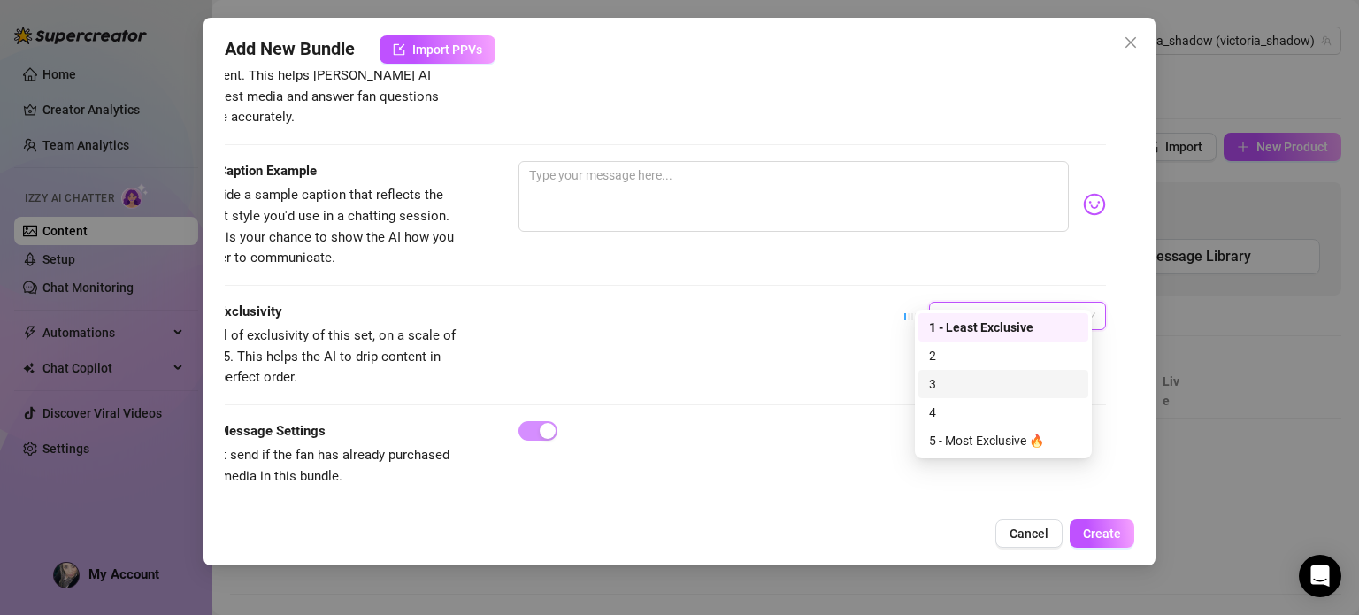
click at [971, 371] on div "3" at bounding box center [1003, 384] width 170 height 28
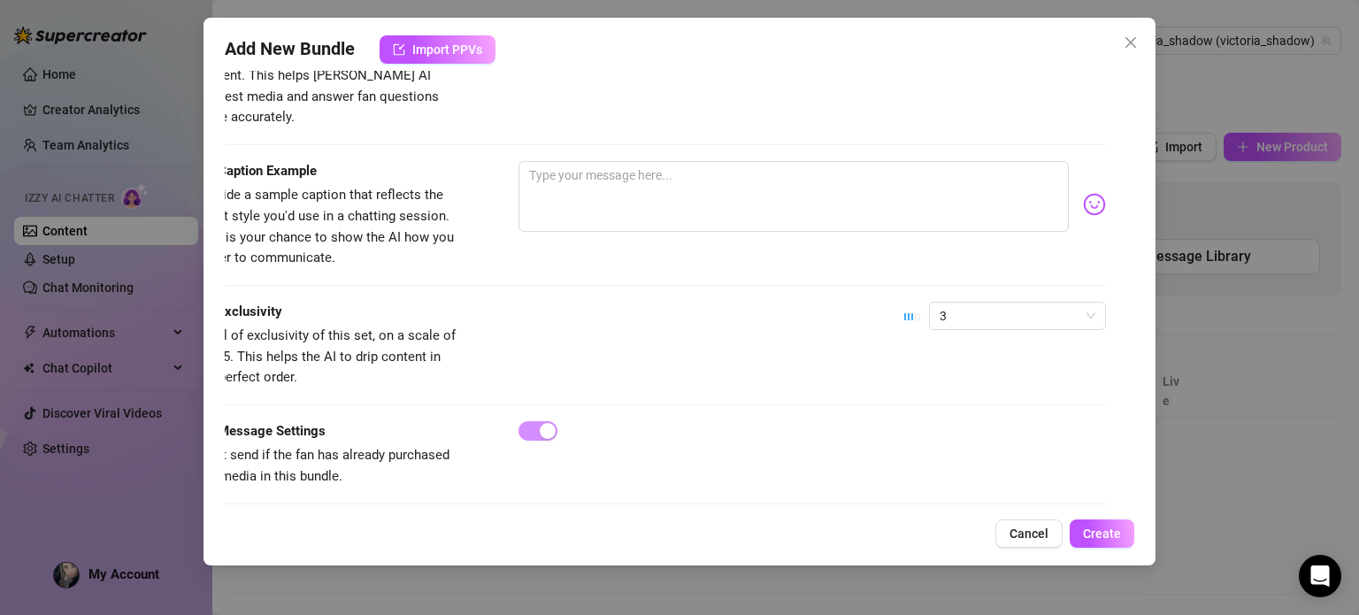
scroll to position [1058, 0]
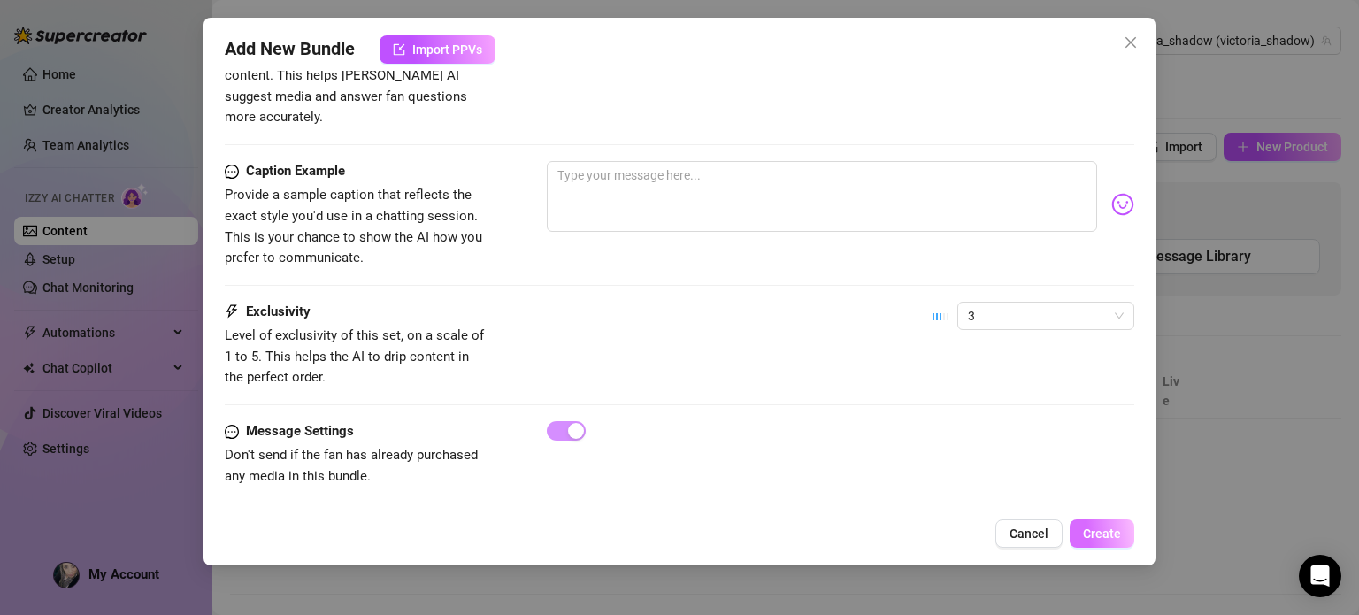
click at [1099, 539] on span "Create" at bounding box center [1102, 533] width 38 height 14
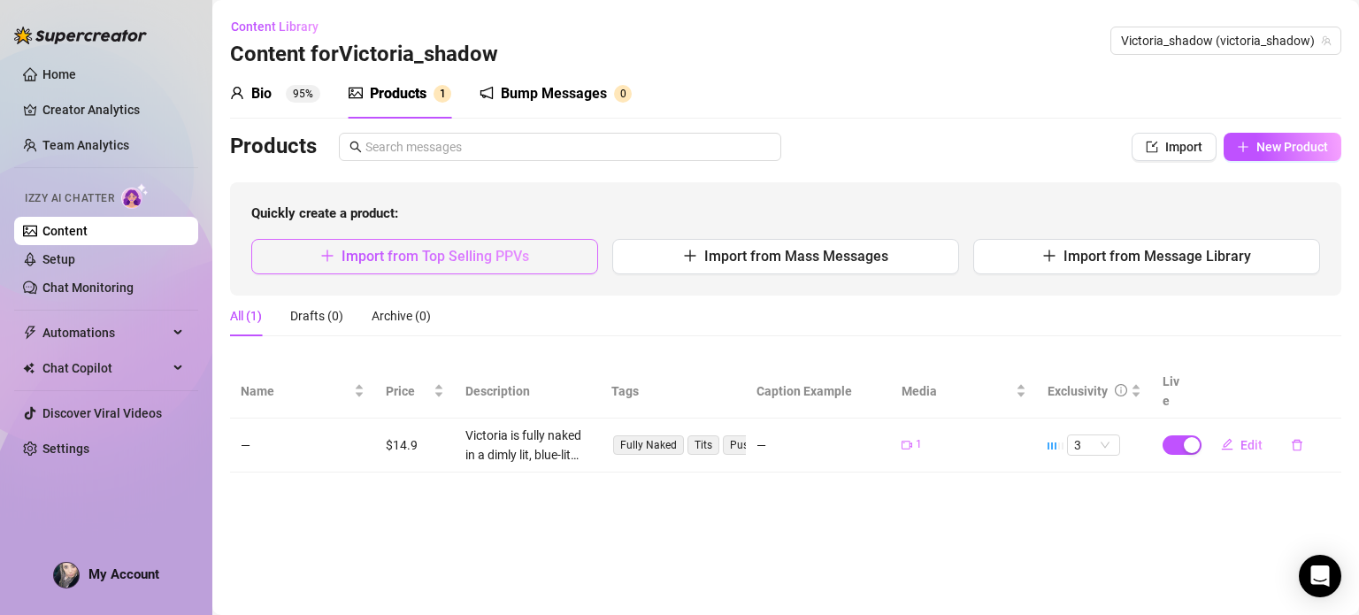
click at [577, 271] on button "Import from Top Selling PPVs" at bounding box center [424, 256] width 347 height 35
type textarea "Type your message here..."
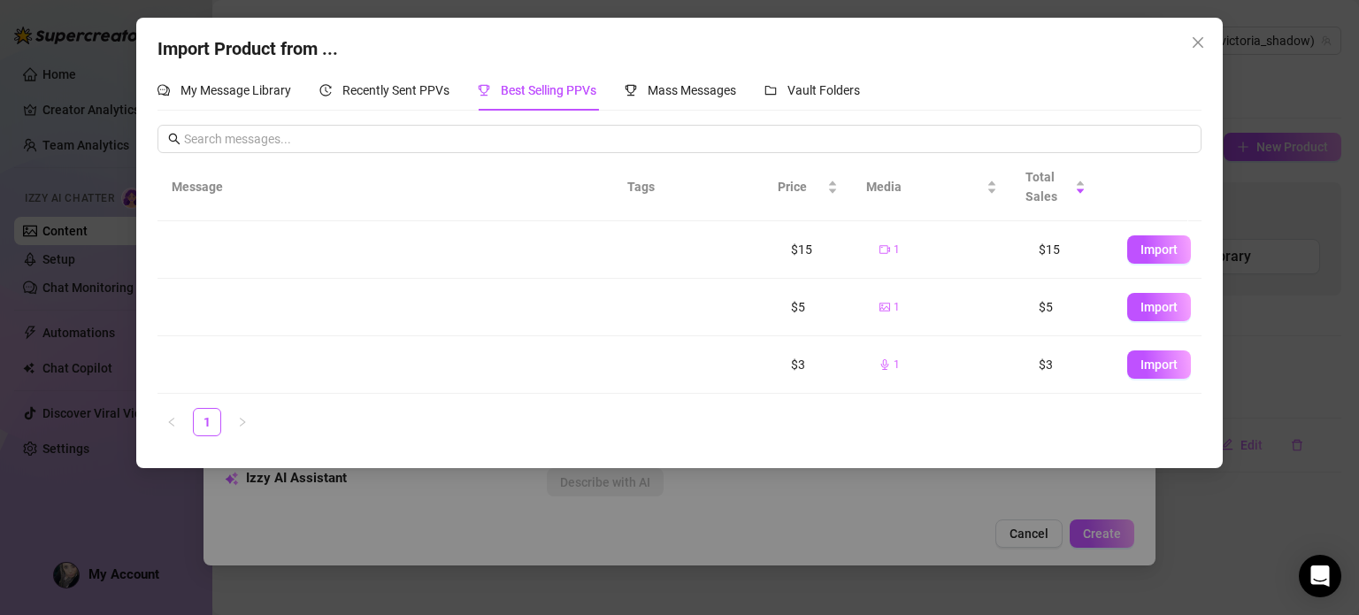
click at [1141, 16] on div "Import Product from ... My Message Library Recently Sent PPVs Best Selling PPVs…" at bounding box center [679, 307] width 1359 height 615
